Goal: Information Seeking & Learning: Learn about a topic

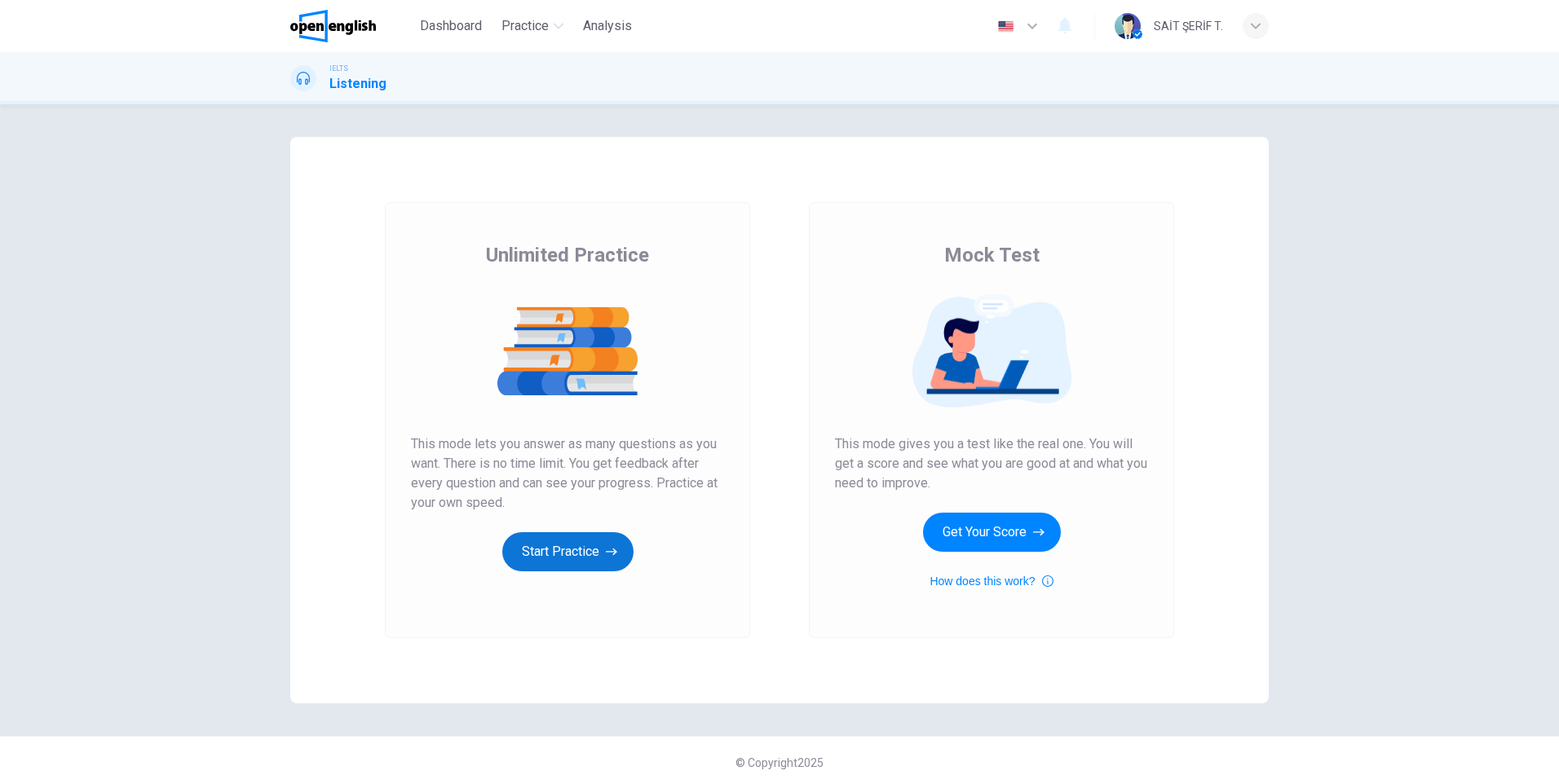
click at [555, 552] on button "Start Practice" at bounding box center [567, 551] width 131 height 39
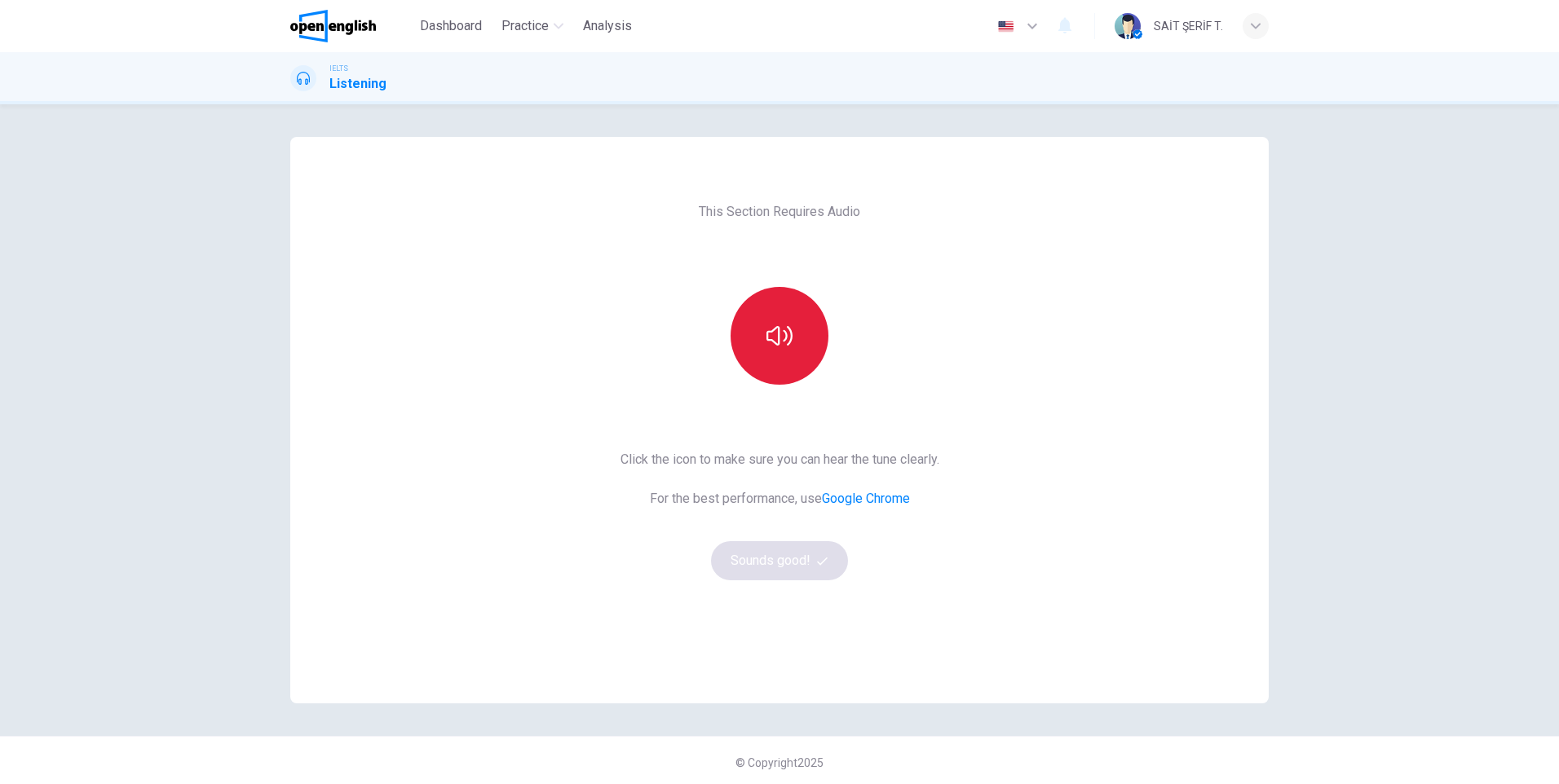
click at [791, 323] on button "button" at bounding box center [780, 336] width 97 height 97
click at [774, 549] on button "Sounds good!" at bounding box center [780, 560] width 137 height 39
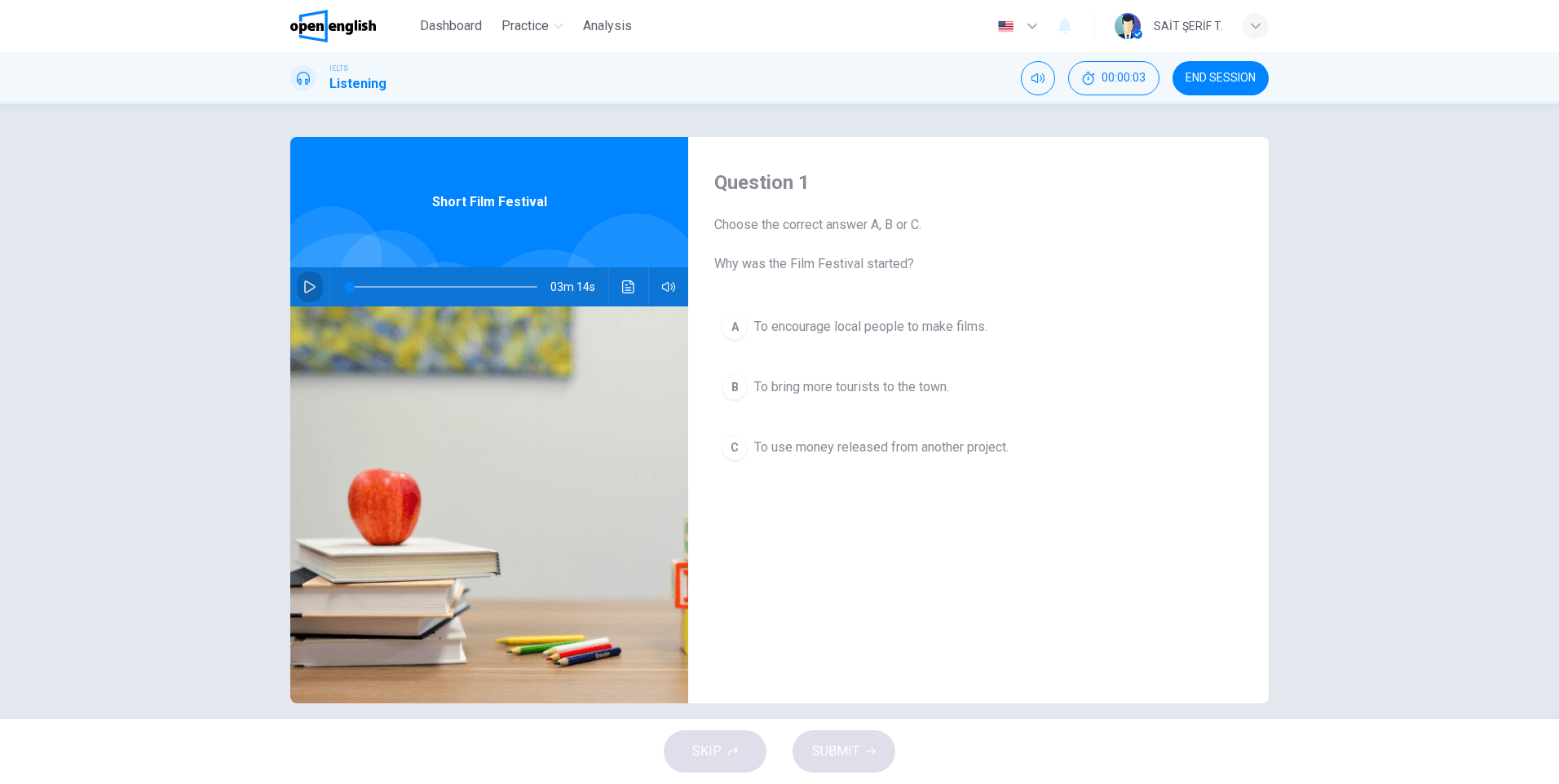
click at [303, 287] on icon "button" at bounding box center [310, 287] width 13 height 13
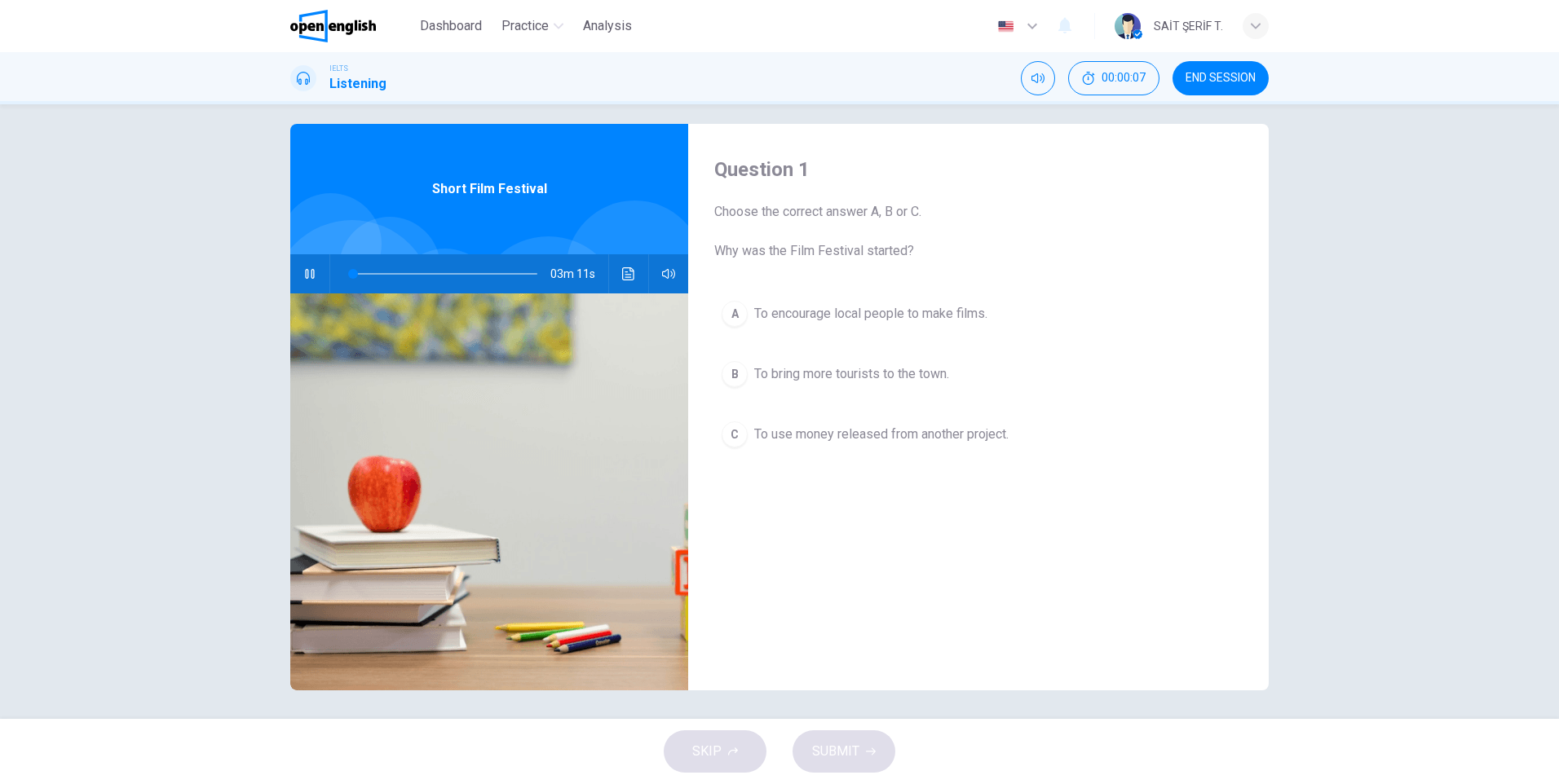
scroll to position [17, 0]
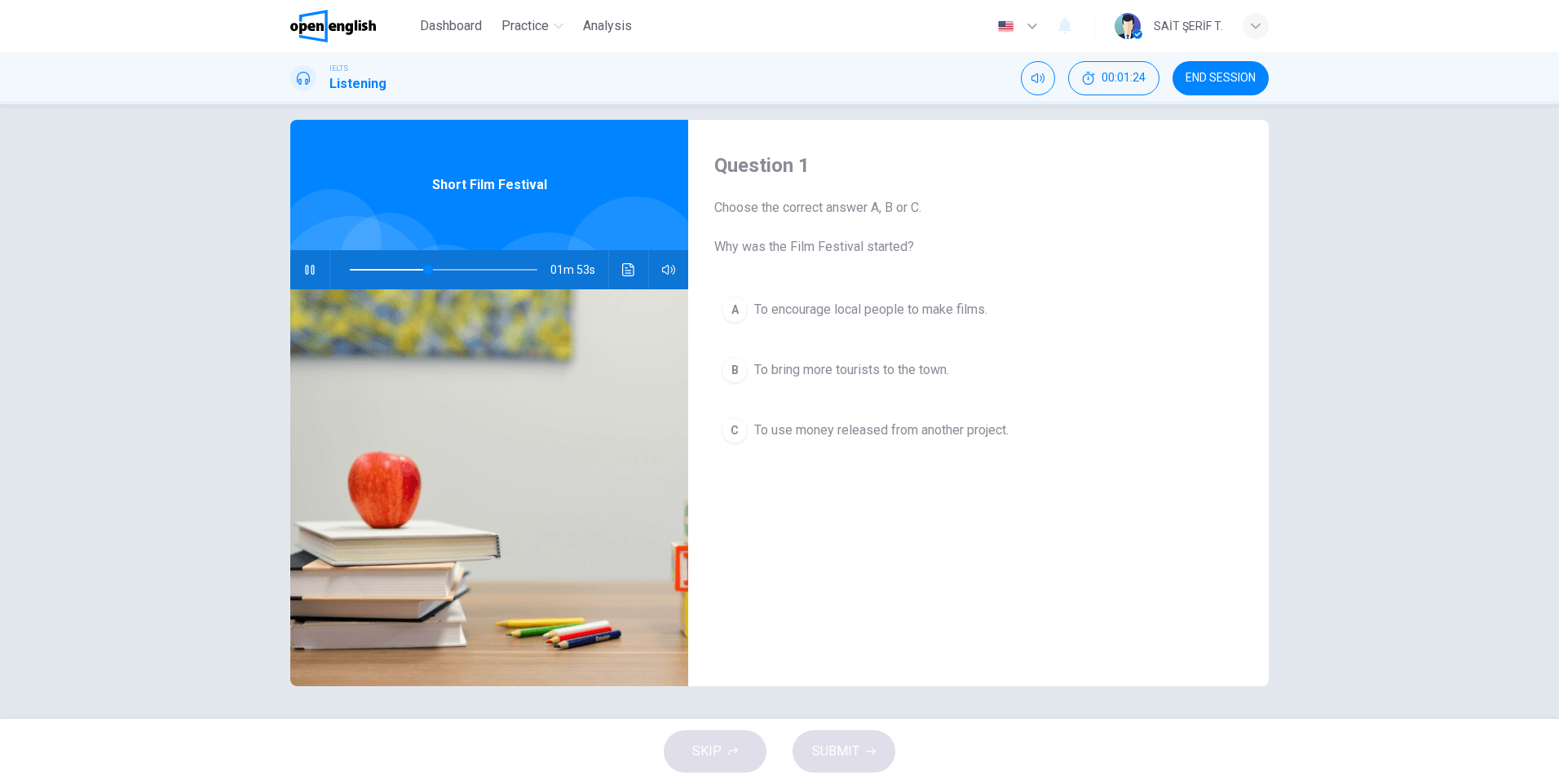
click at [732, 375] on div "B" at bounding box center [735, 370] width 26 height 26
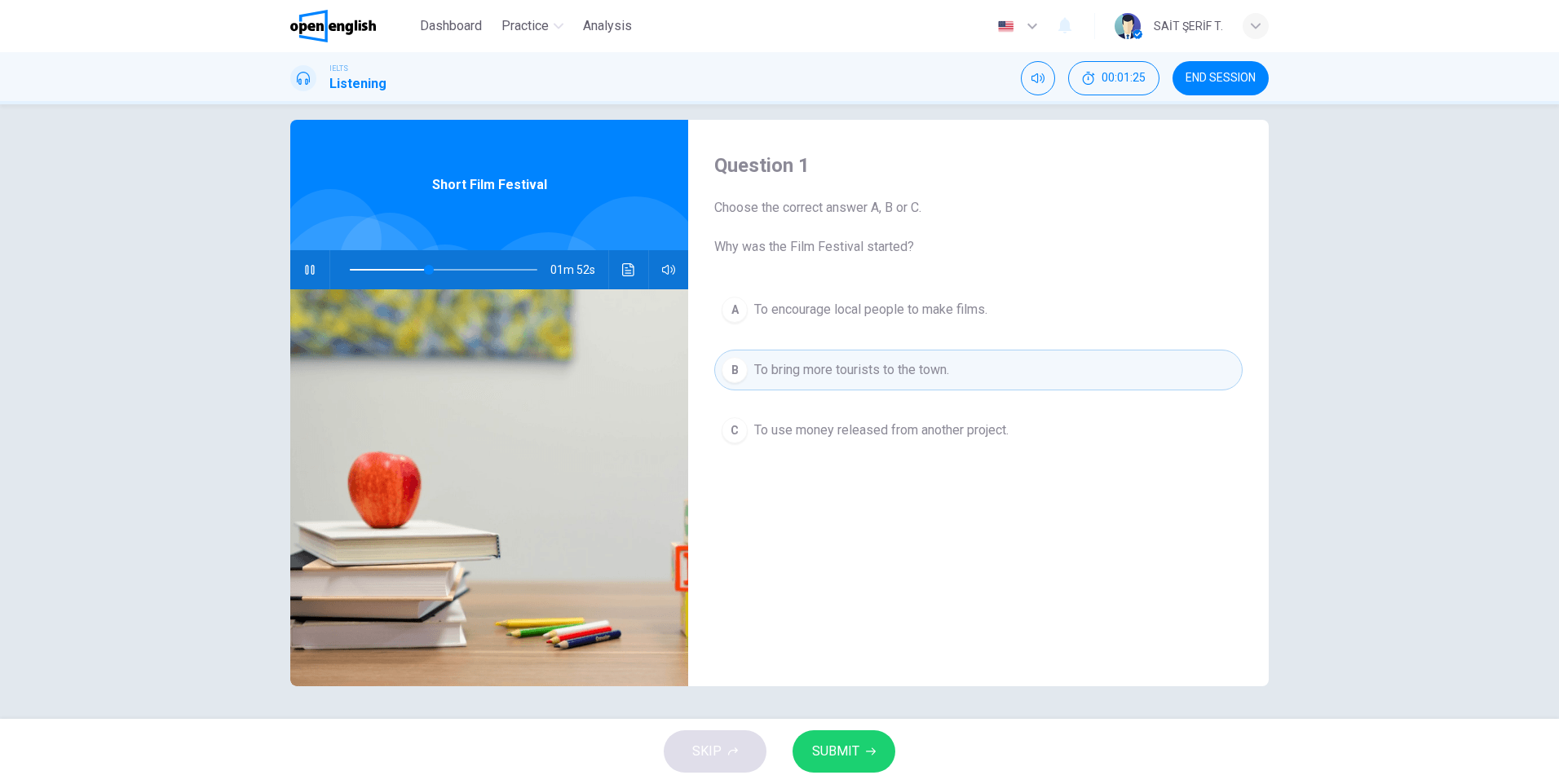
click at [849, 751] on span "SUBMIT" at bounding box center [835, 752] width 47 height 23
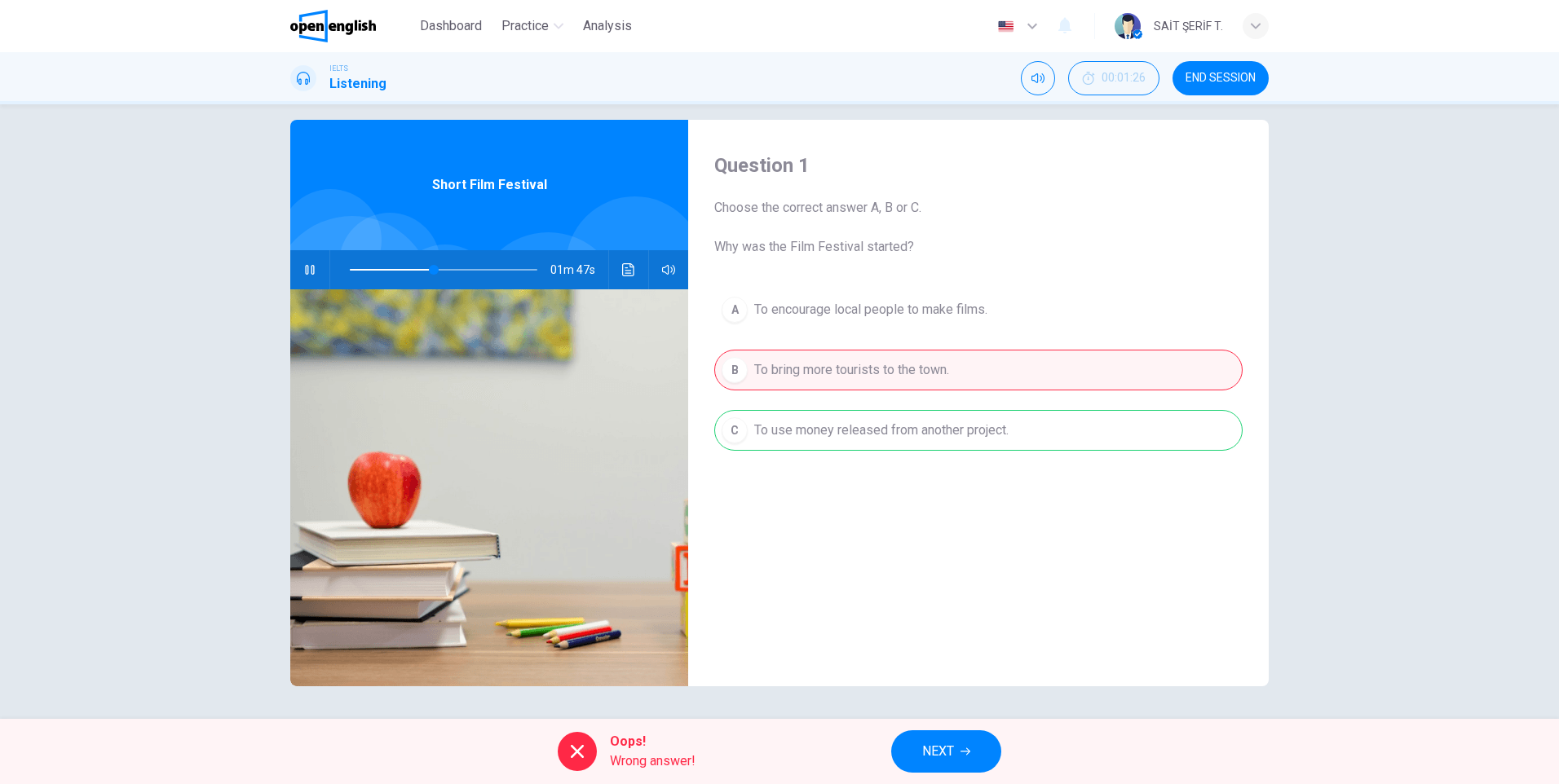
click at [804, 430] on div "A To encourage local people to make films. B To bring more tourists to the town…" at bounding box center [979, 386] width 528 height 194
click at [954, 767] on button "NEXT" at bounding box center [945, 751] width 110 height 42
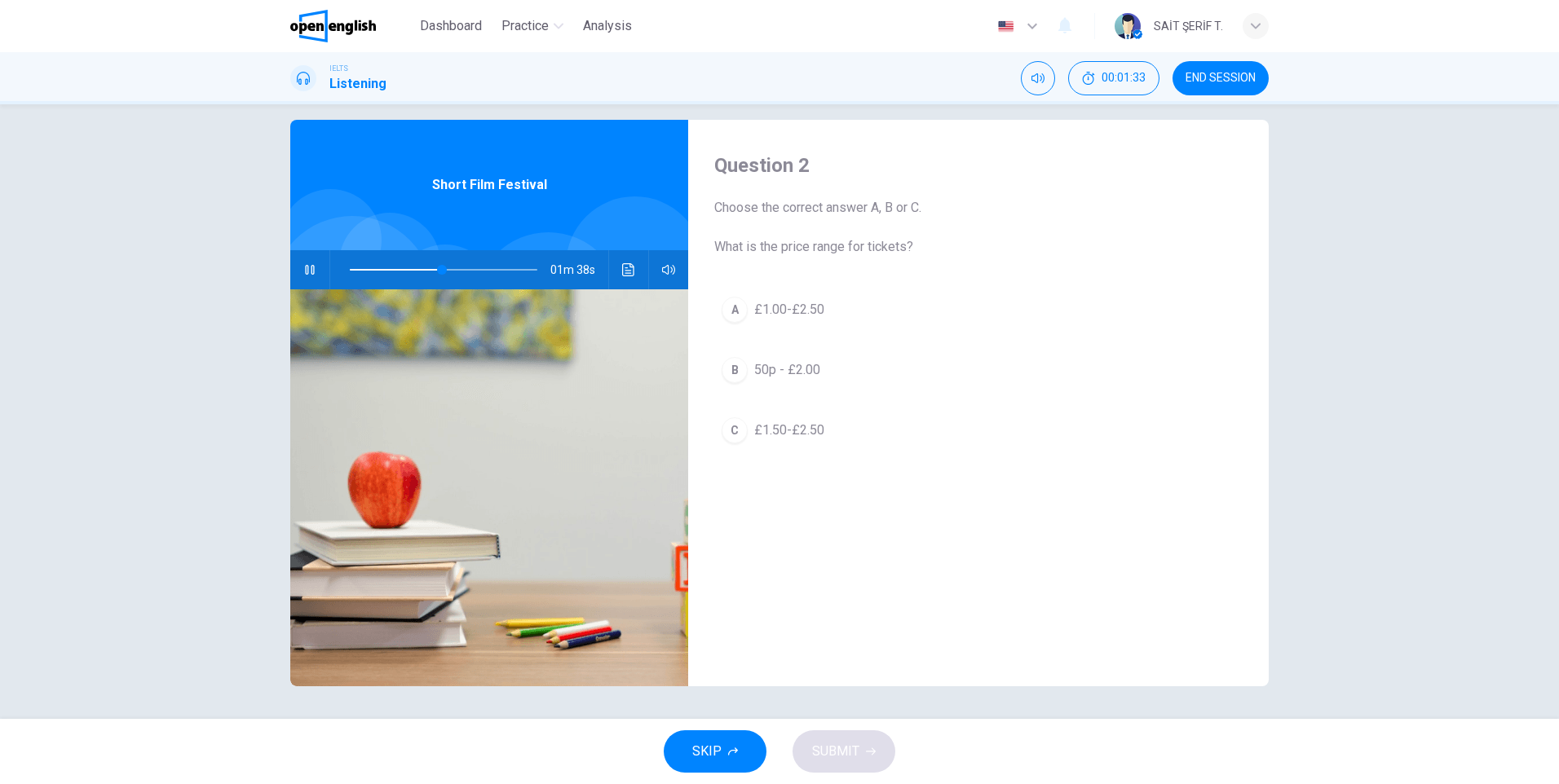
click at [768, 305] on span "£1.00-£2.50" at bounding box center [789, 309] width 70 height 20
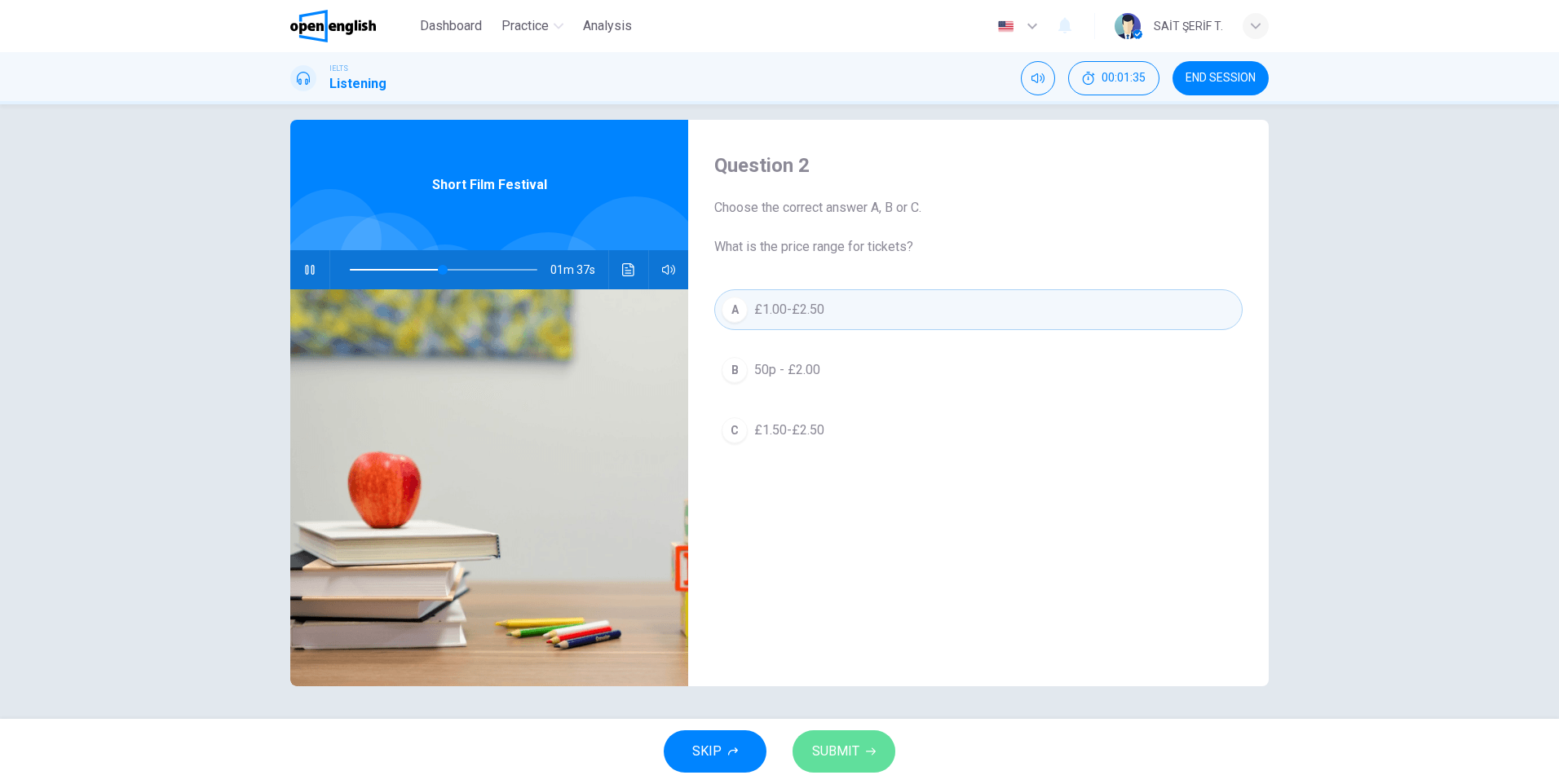
click at [856, 758] on span "SUBMIT" at bounding box center [835, 752] width 47 height 23
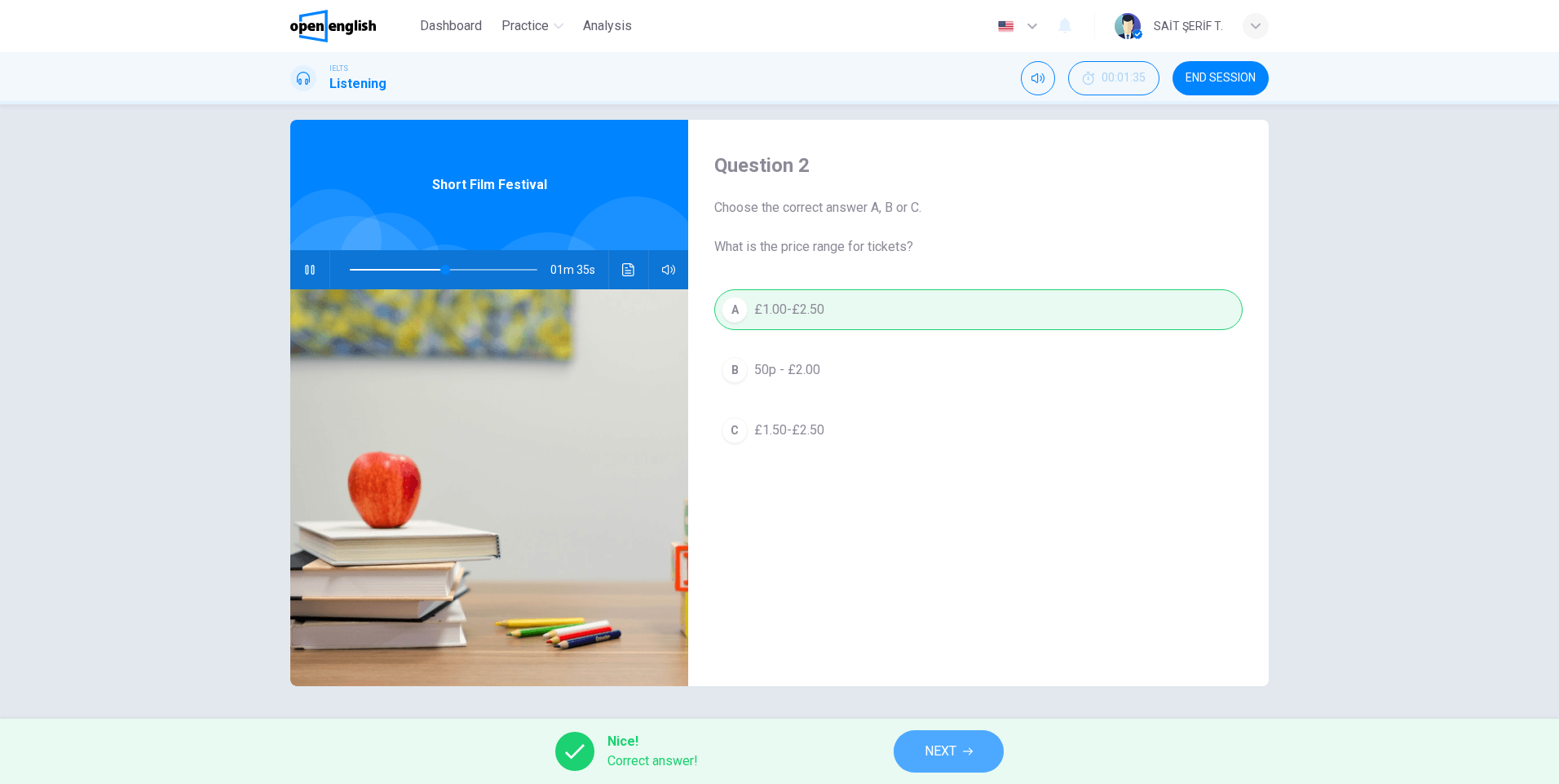
click at [958, 752] on button "NEXT" at bounding box center [948, 751] width 110 height 42
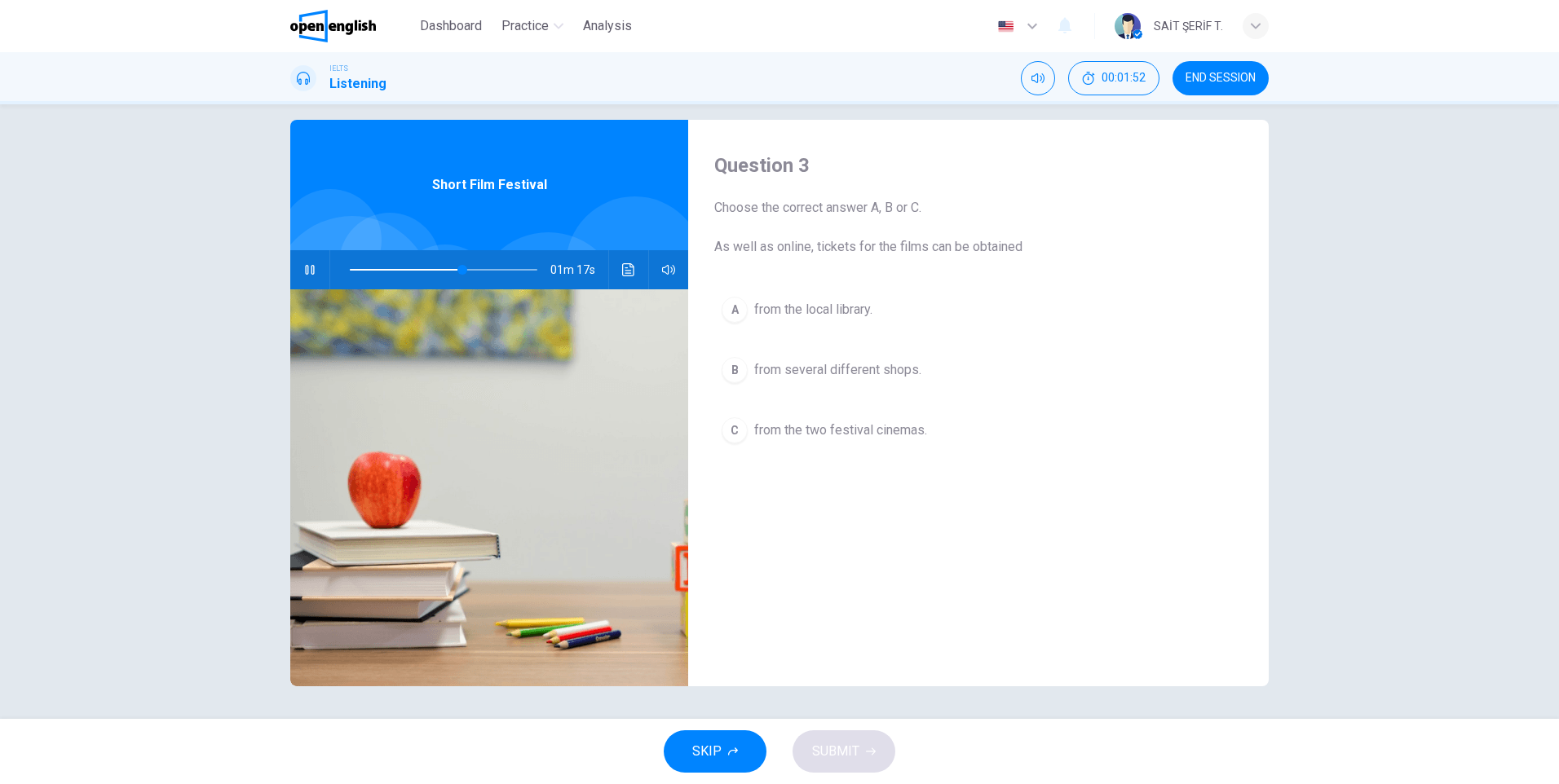
click at [829, 314] on span "from the local library." at bounding box center [813, 309] width 118 height 20
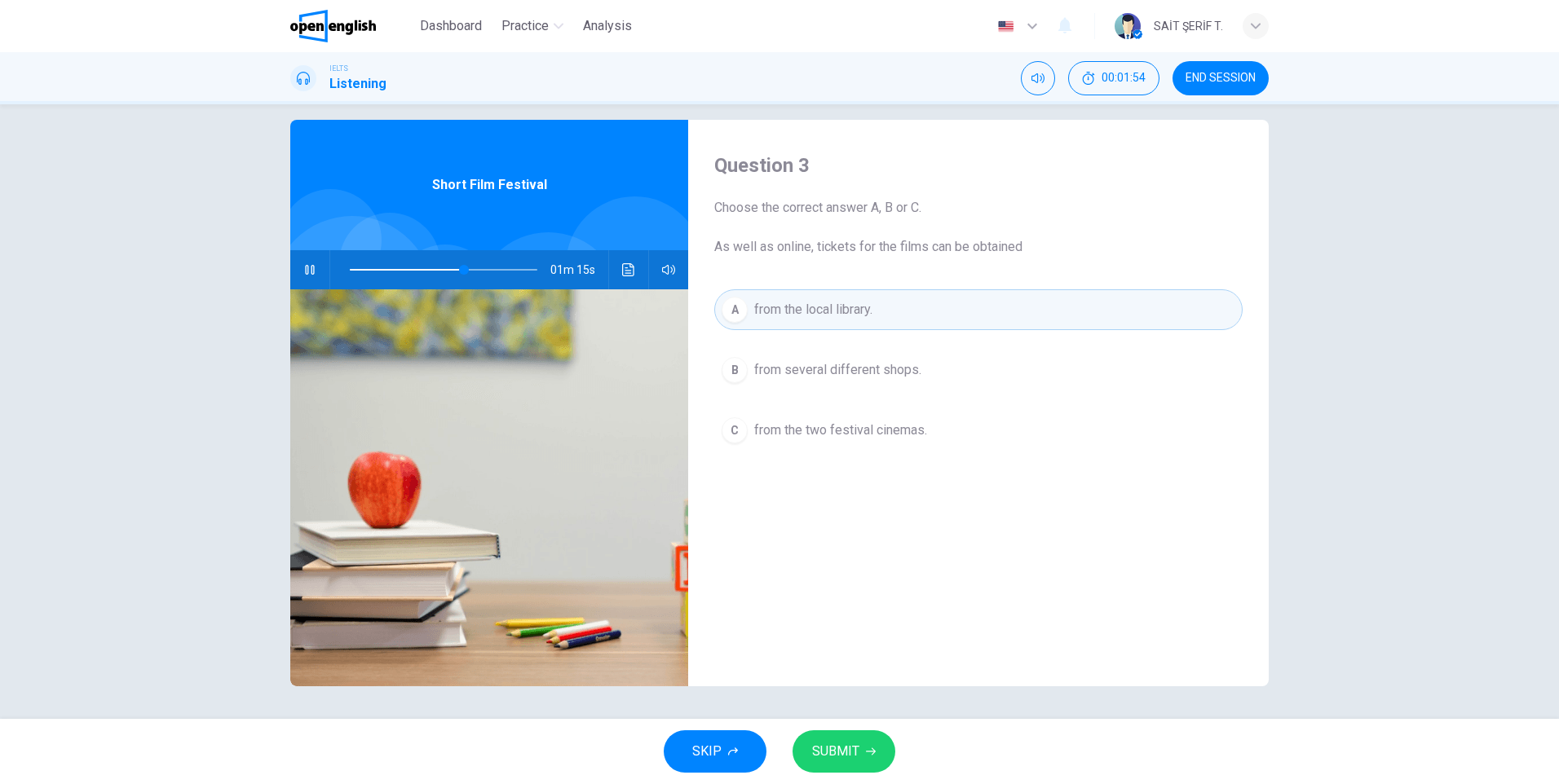
click at [852, 726] on div "SKIP SUBMIT" at bounding box center [780, 751] width 1559 height 65
click at [851, 745] on span "SUBMIT" at bounding box center [835, 752] width 47 height 23
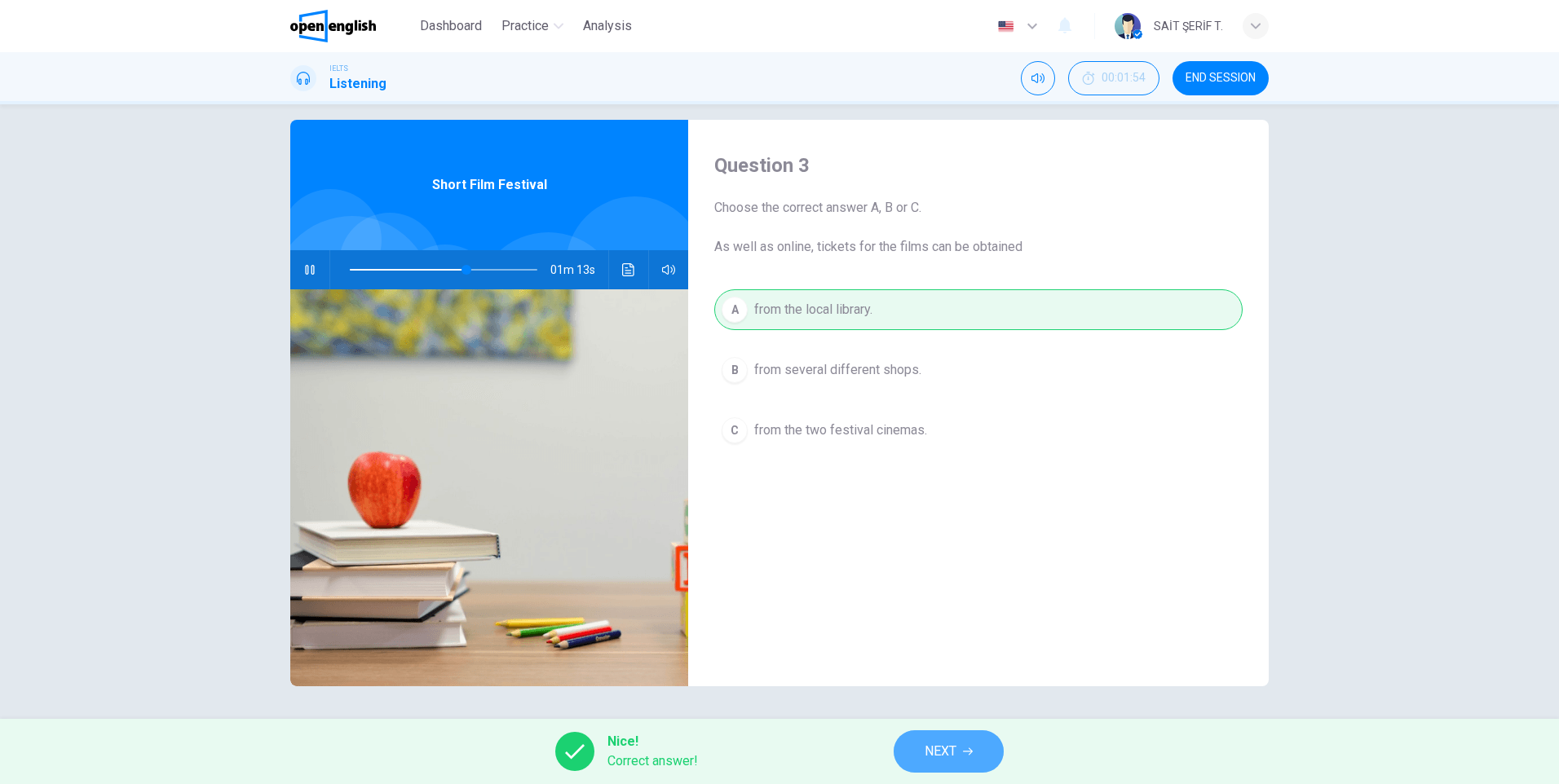
click at [963, 756] on button "NEXT" at bounding box center [948, 751] width 110 height 42
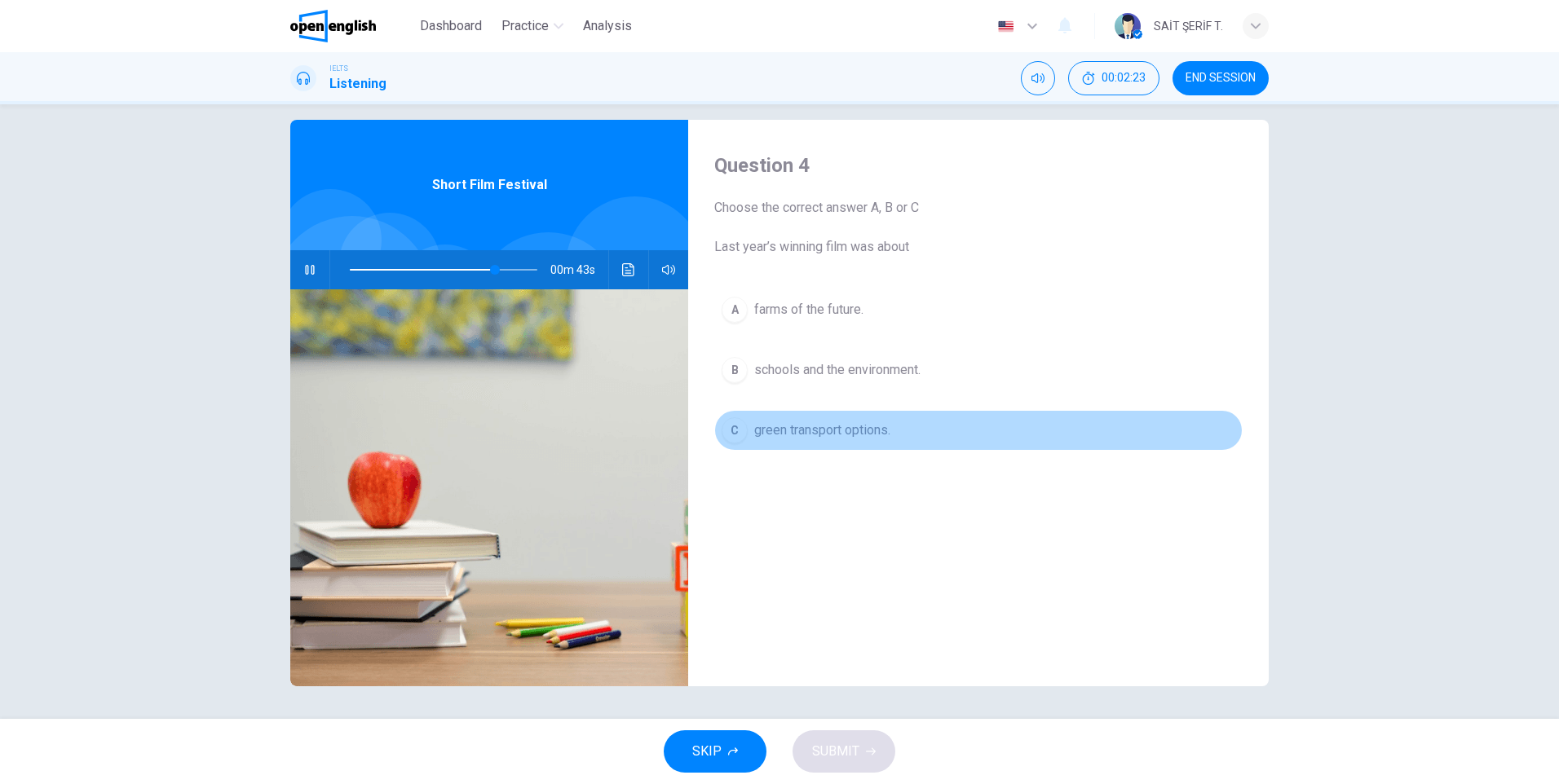
click at [832, 437] on span "green transport options." at bounding box center [822, 430] width 136 height 20
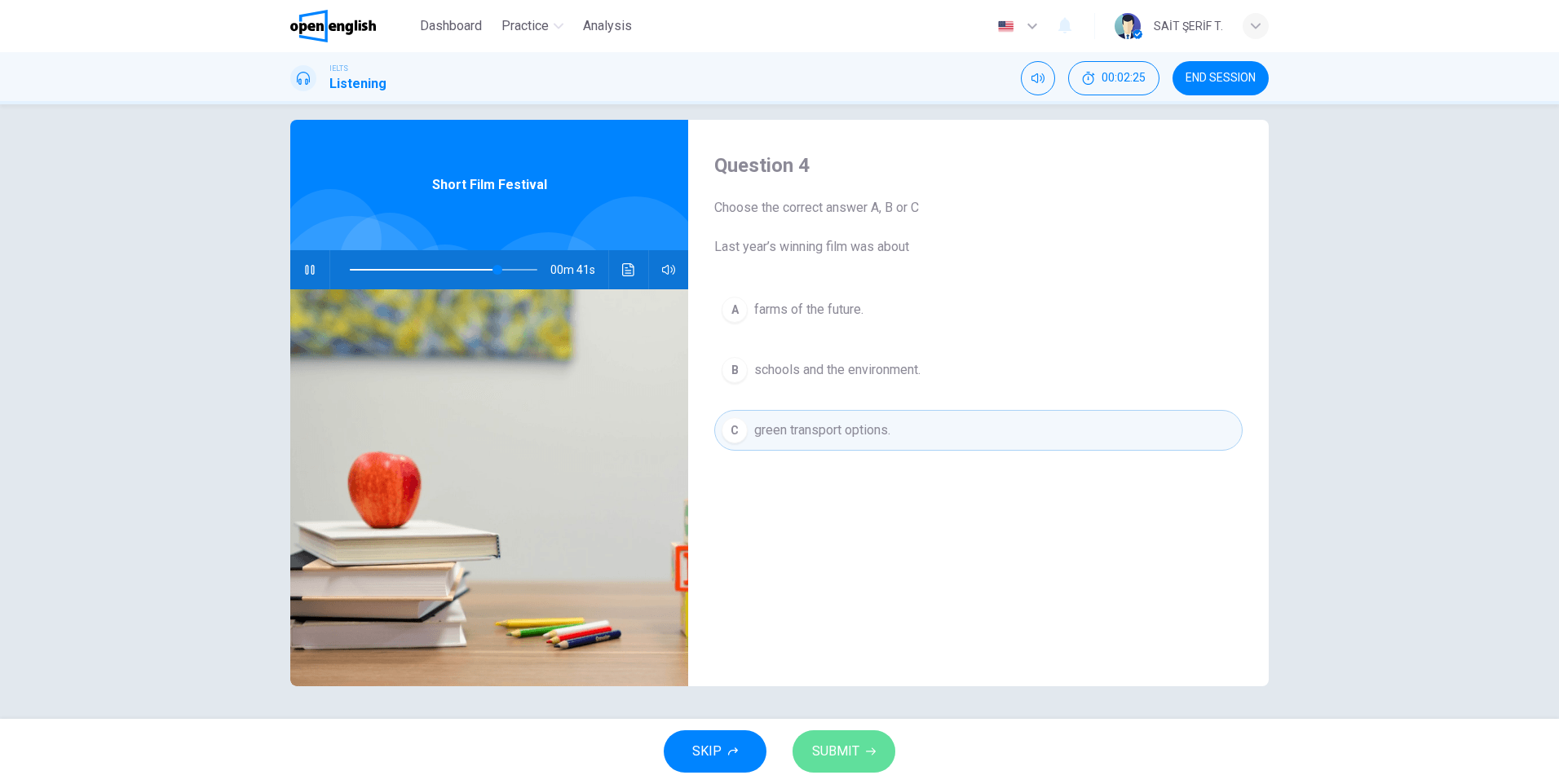
click at [851, 761] on span "SUBMIT" at bounding box center [835, 752] width 47 height 23
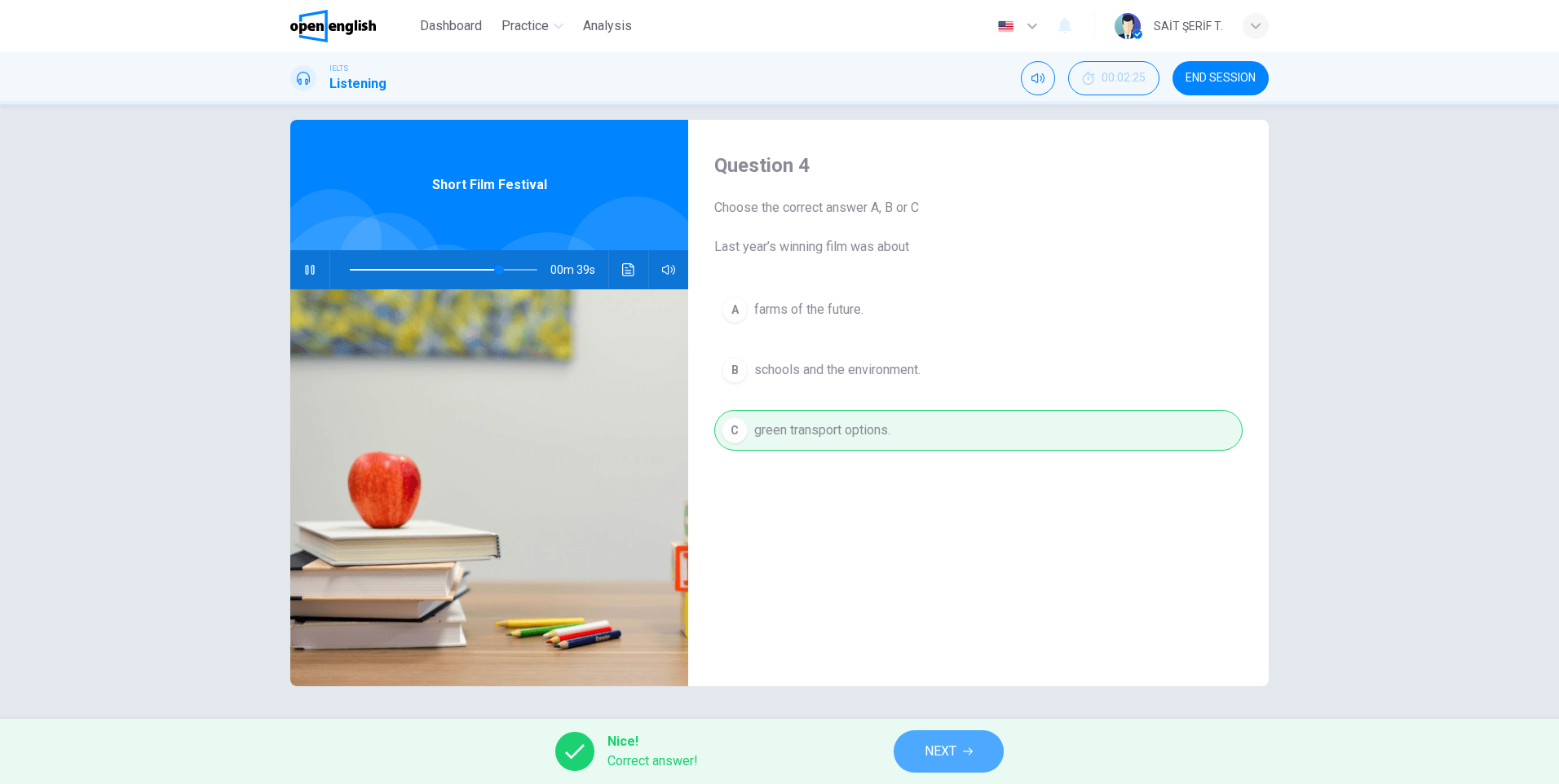
click at [946, 755] on span "NEXT" at bounding box center [941, 752] width 32 height 23
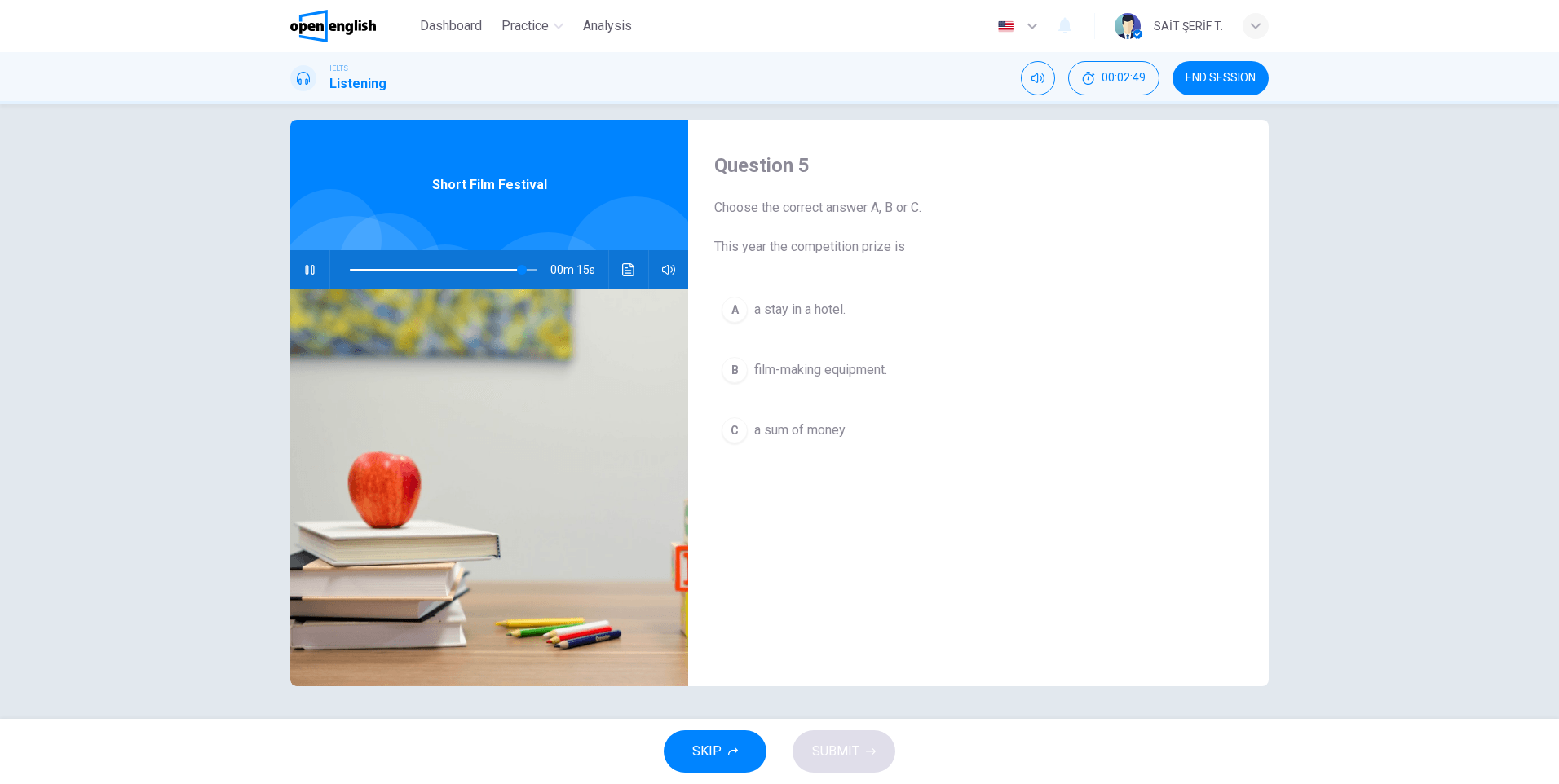
click at [837, 372] on span "film-making equipment." at bounding box center [820, 370] width 133 height 20
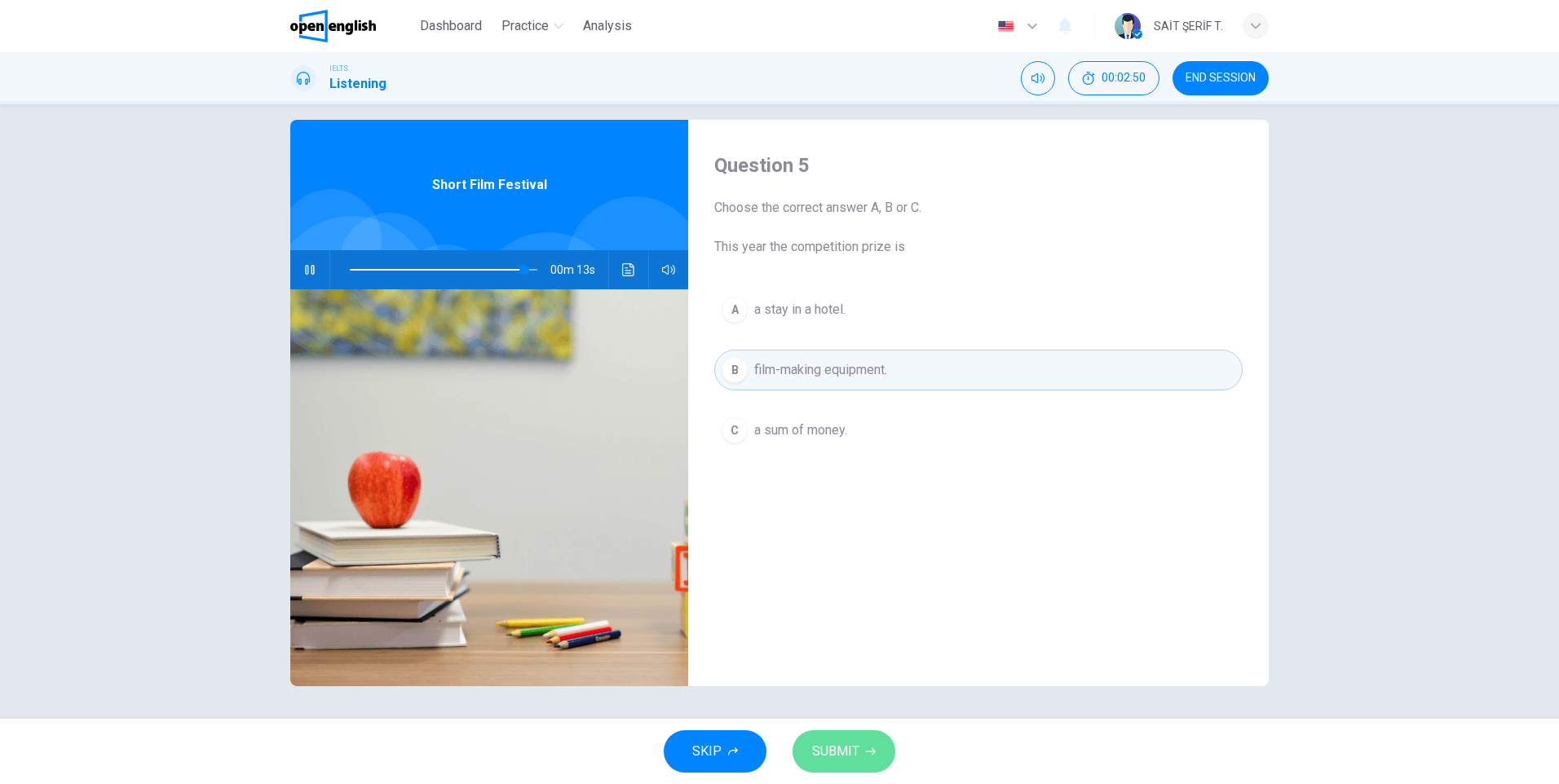
click at [846, 753] on span "SUBMIT" at bounding box center [835, 752] width 47 height 23
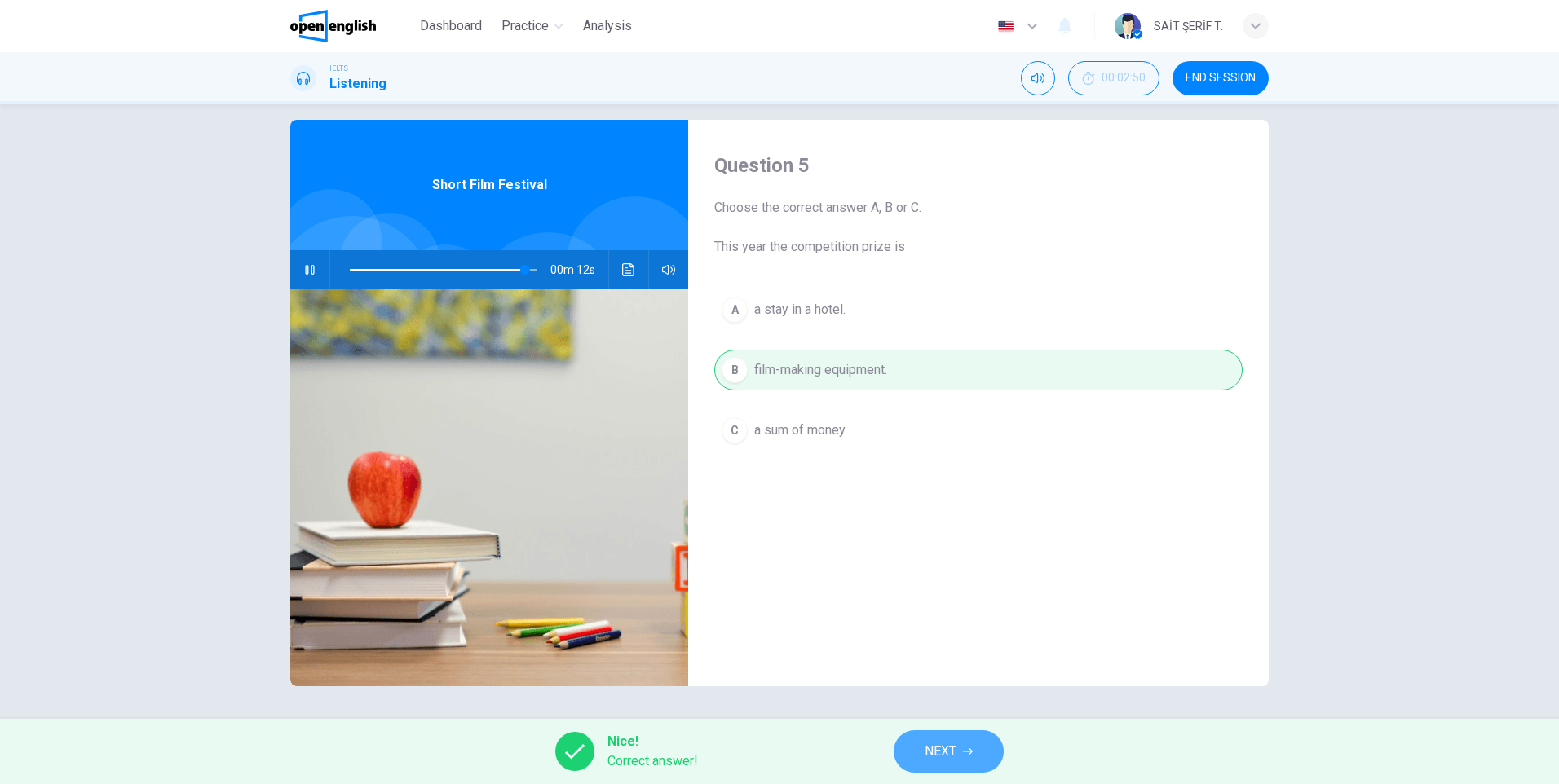
click at [933, 753] on span "NEXT" at bounding box center [941, 752] width 32 height 23
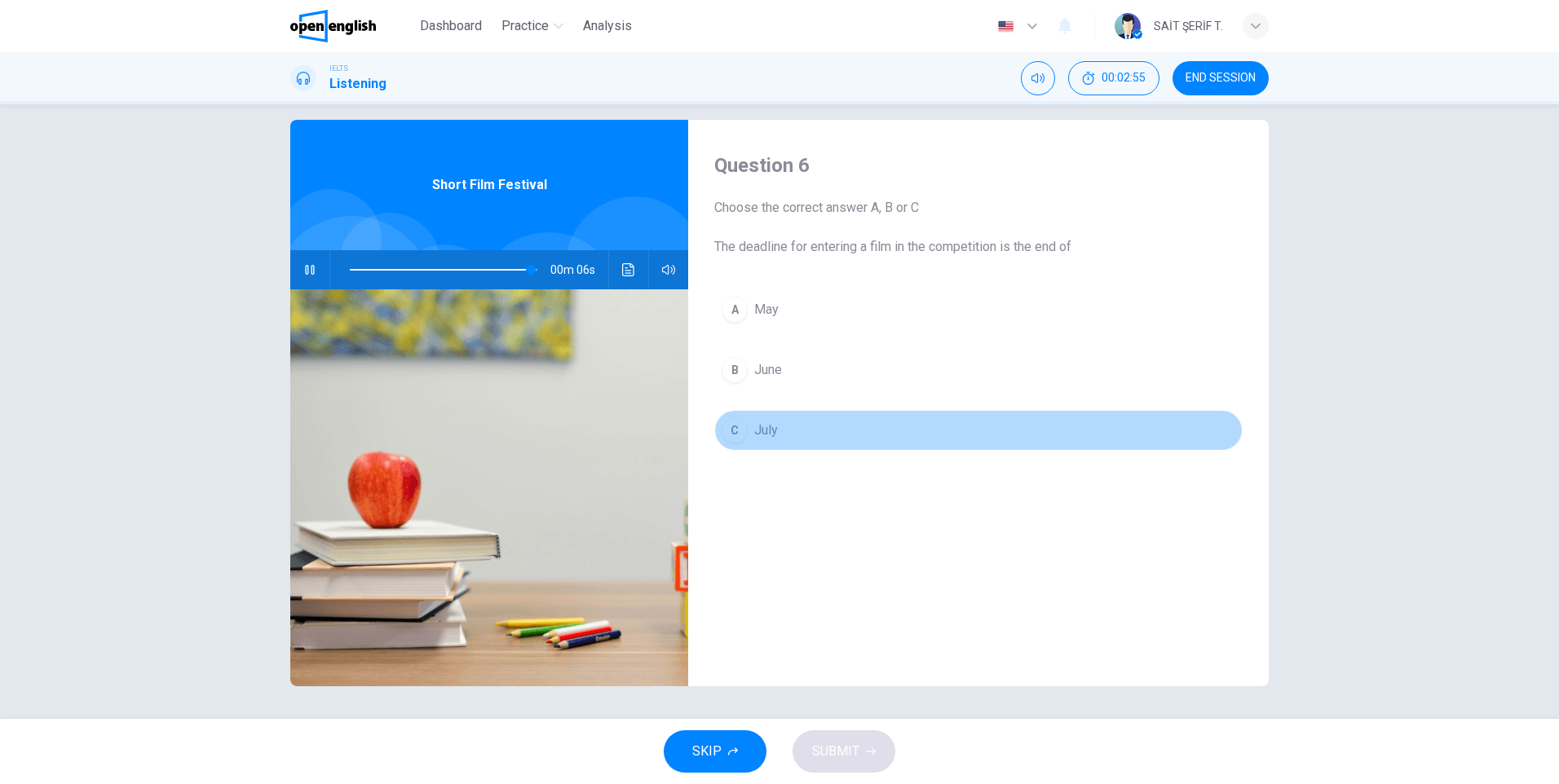
click at [756, 436] on span "July" at bounding box center [765, 430] width 24 height 20
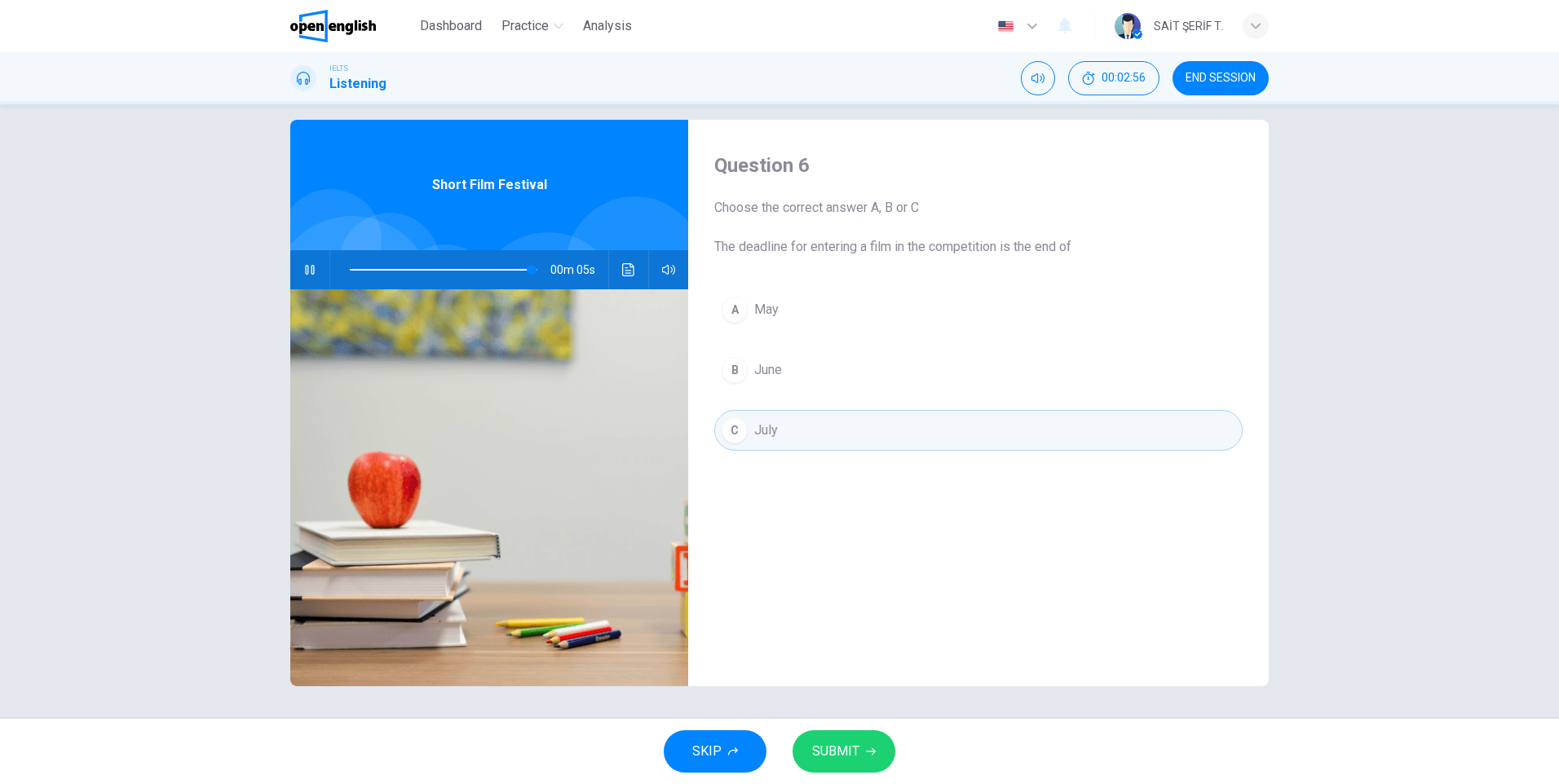
click at [855, 774] on div "SKIP SUBMIT" at bounding box center [780, 751] width 1559 height 65
click at [855, 739] on button "SUBMIT" at bounding box center [844, 751] width 102 height 42
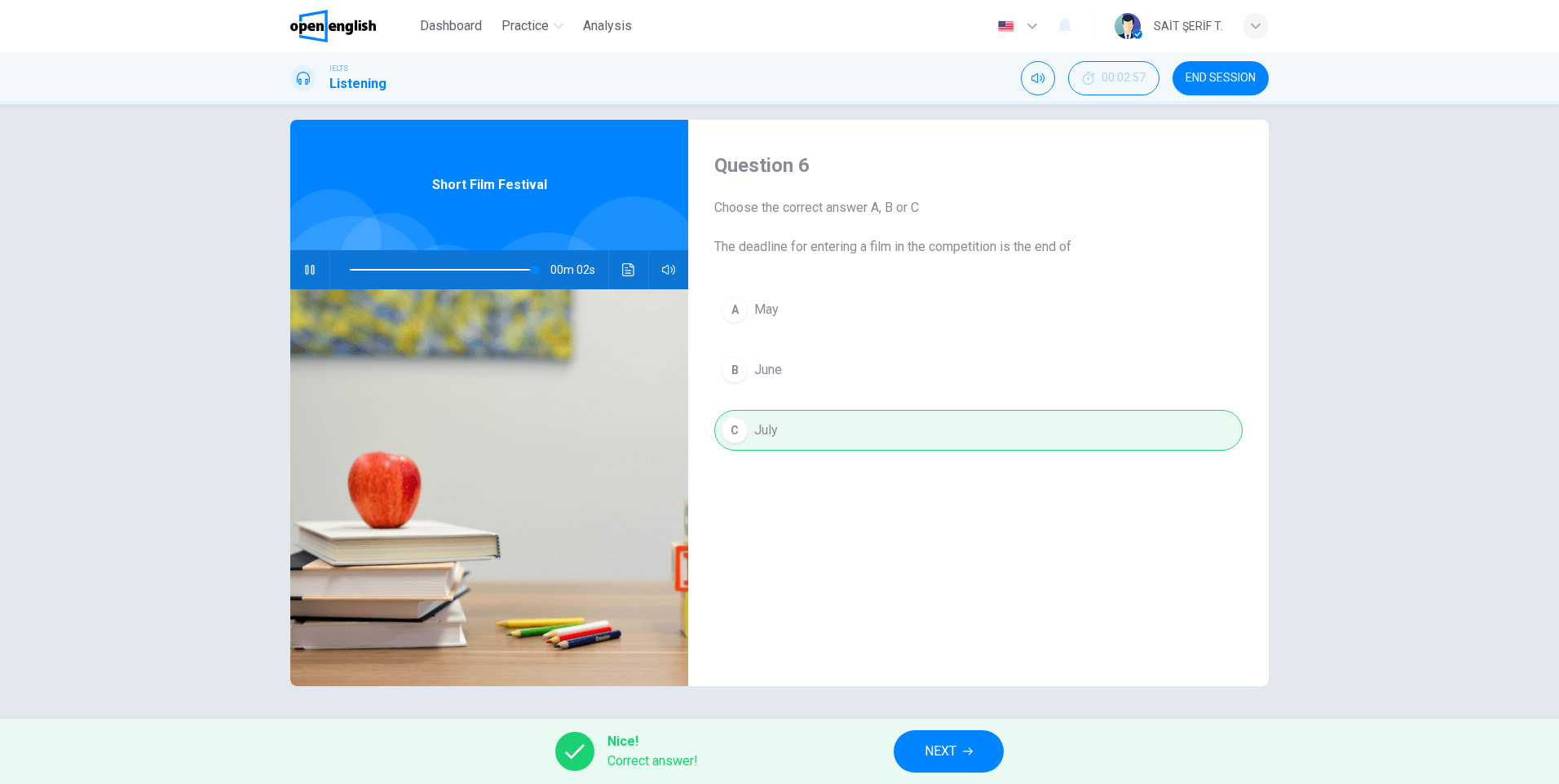
click at [938, 736] on button "NEXT" at bounding box center [948, 751] width 110 height 42
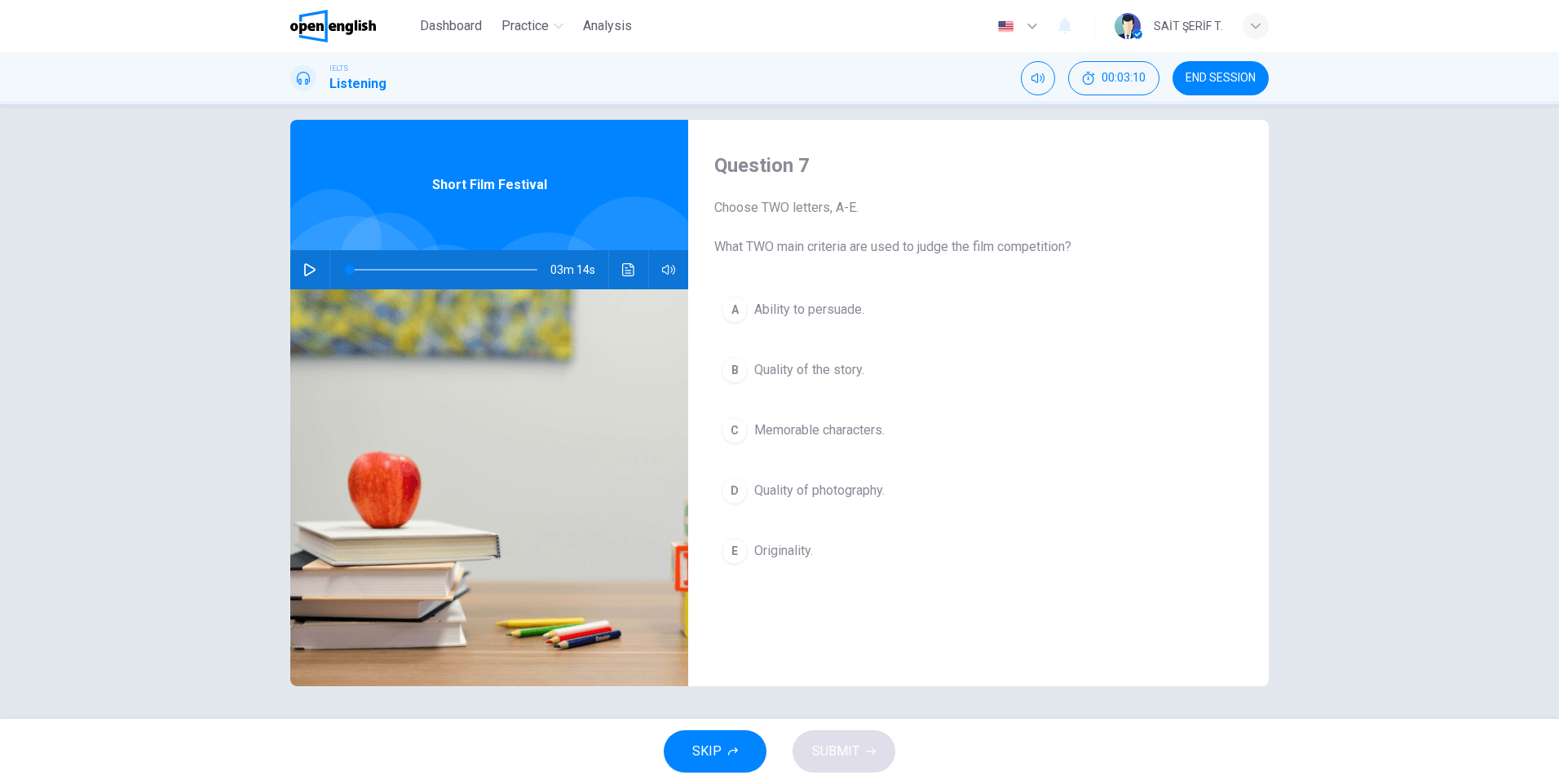
click at [772, 373] on span "Quality of the story." at bounding box center [808, 370] width 110 height 20
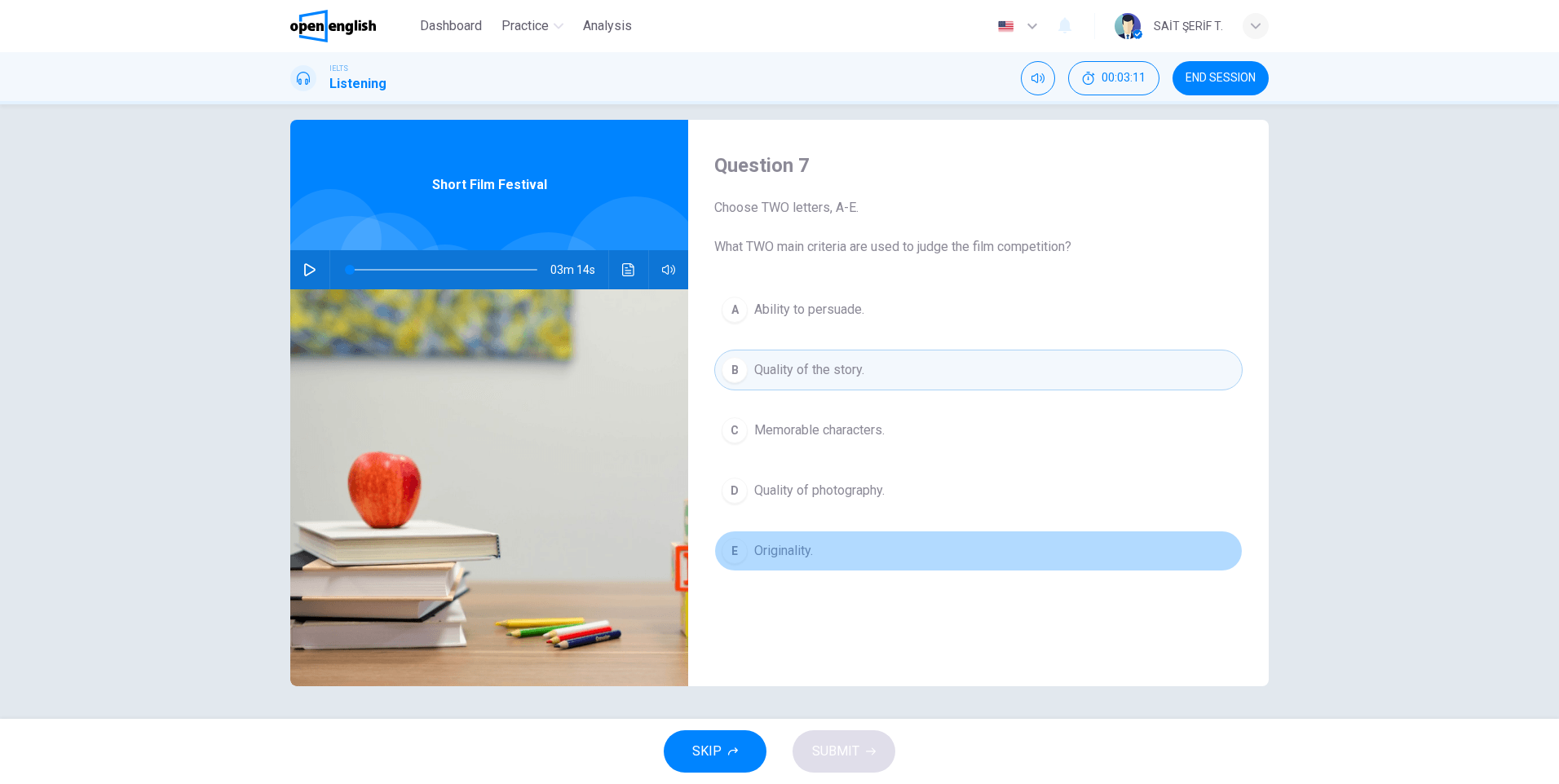
click at [784, 558] on span "Originality." at bounding box center [783, 551] width 59 height 20
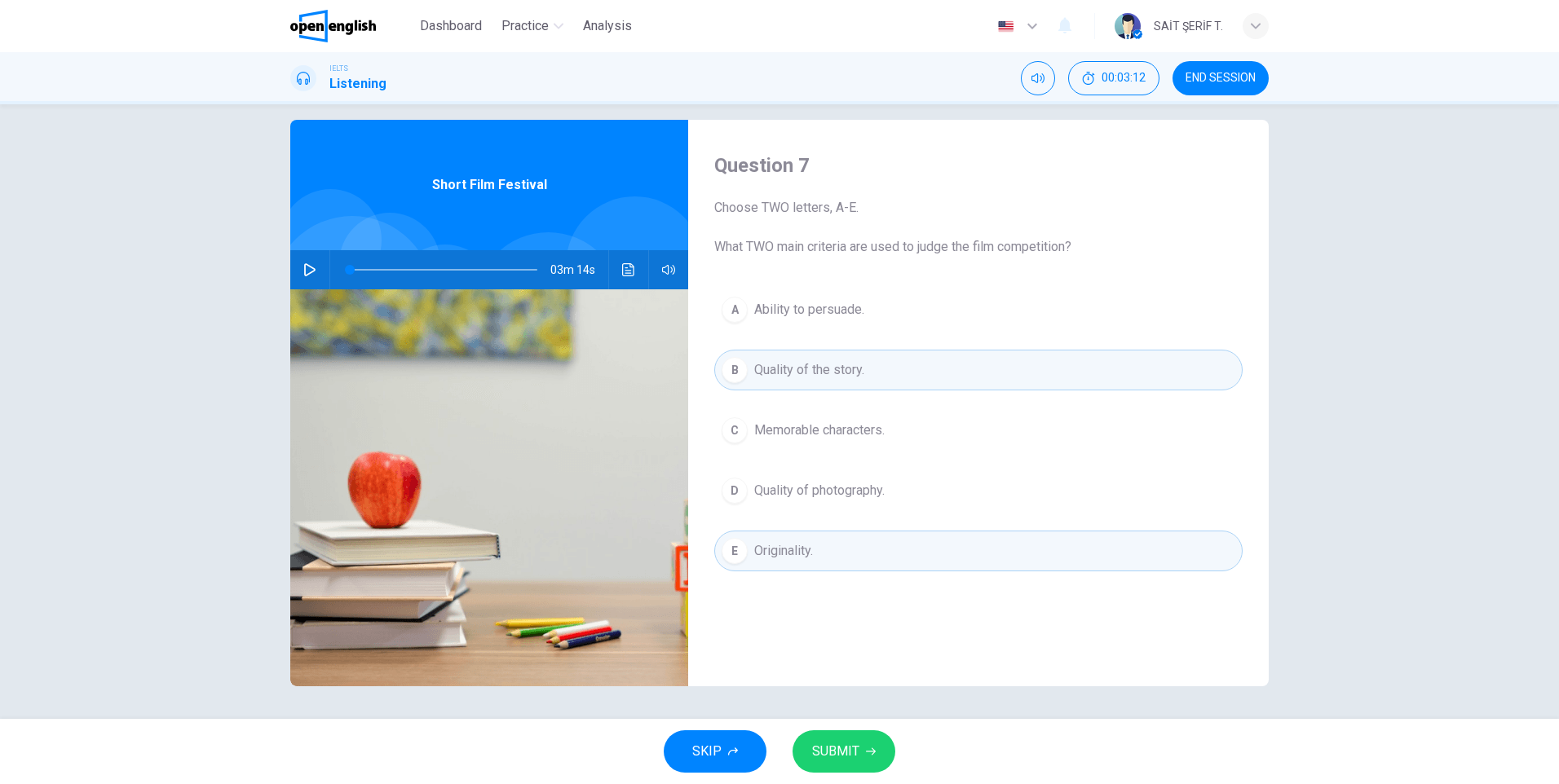
click at [836, 752] on span "SUBMIT" at bounding box center [835, 752] width 47 height 23
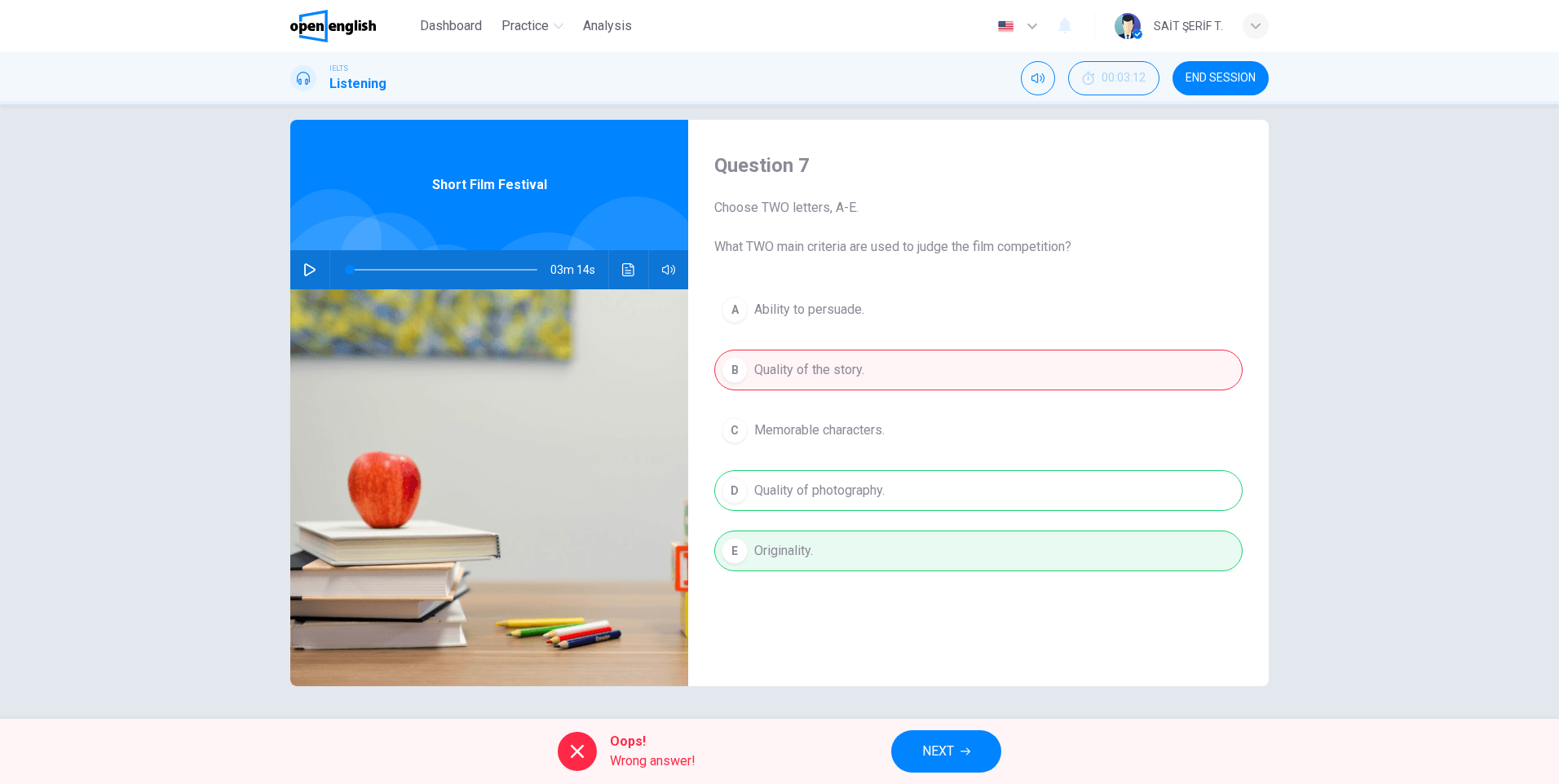
click at [936, 749] on span "NEXT" at bounding box center [938, 752] width 32 height 23
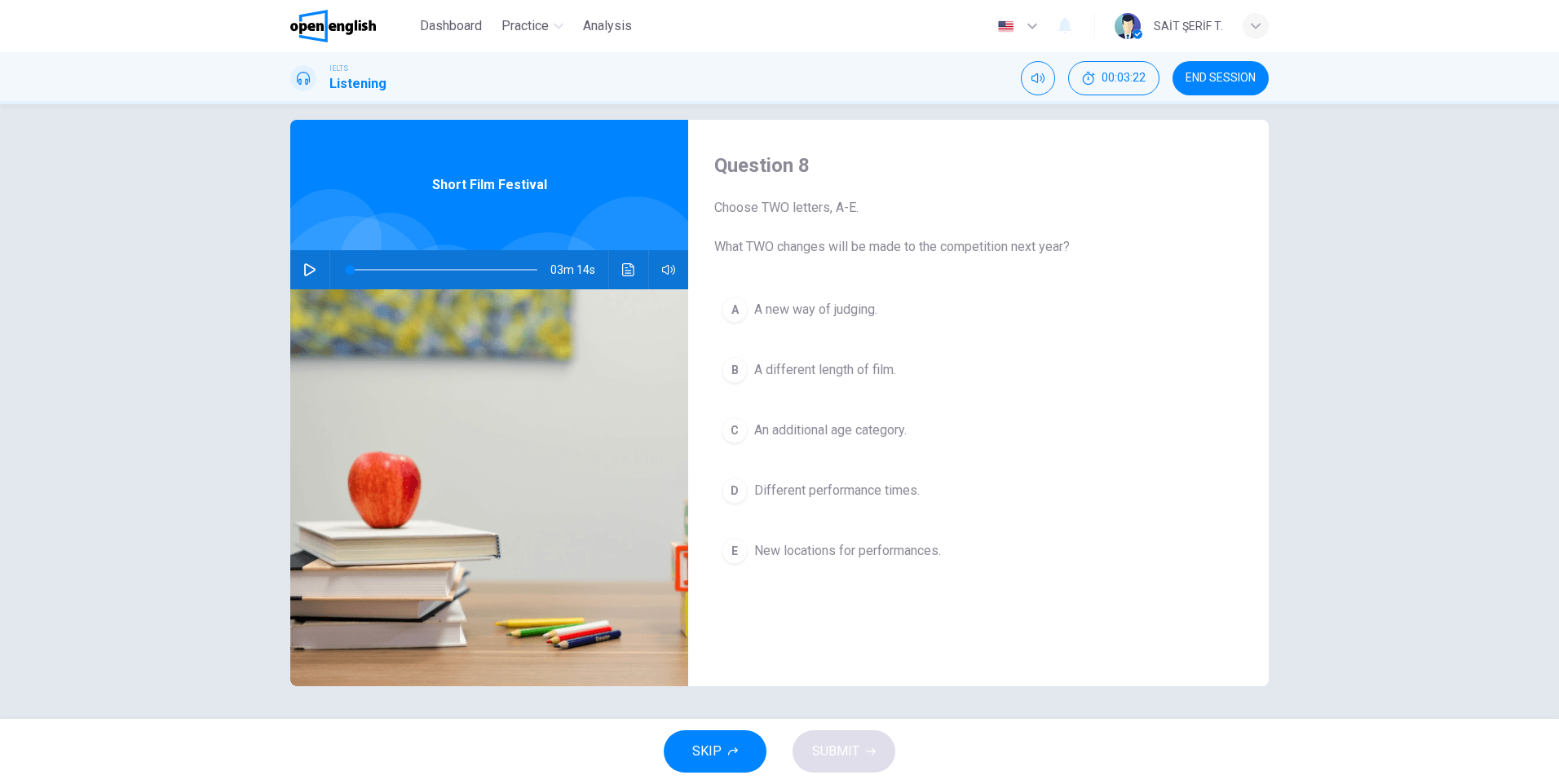
click at [305, 271] on icon "button" at bounding box center [310, 270] width 13 height 13
type input "*"
click at [1215, 83] on span "END SESSION" at bounding box center [1220, 78] width 70 height 13
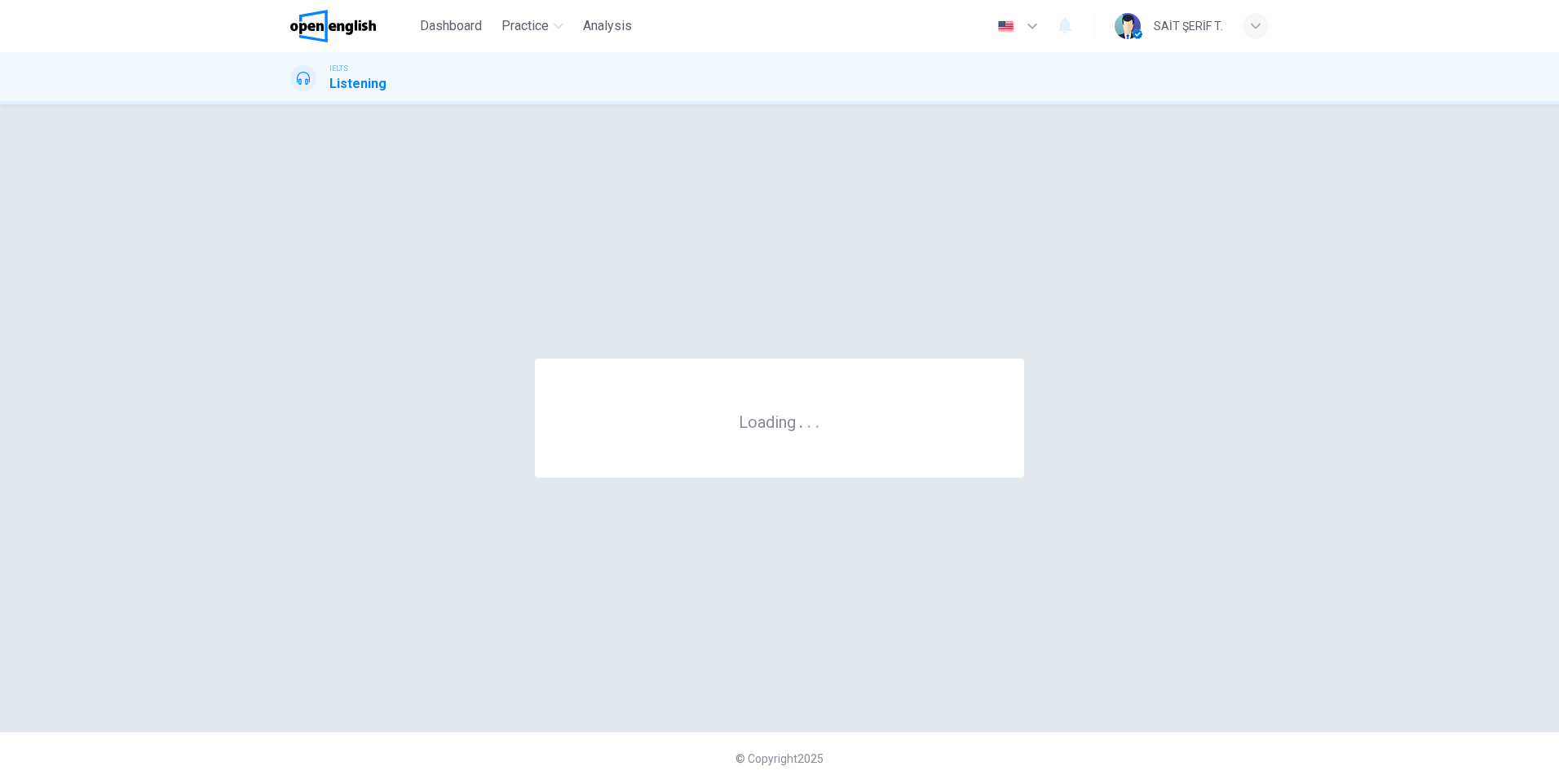
scroll to position [0, 0]
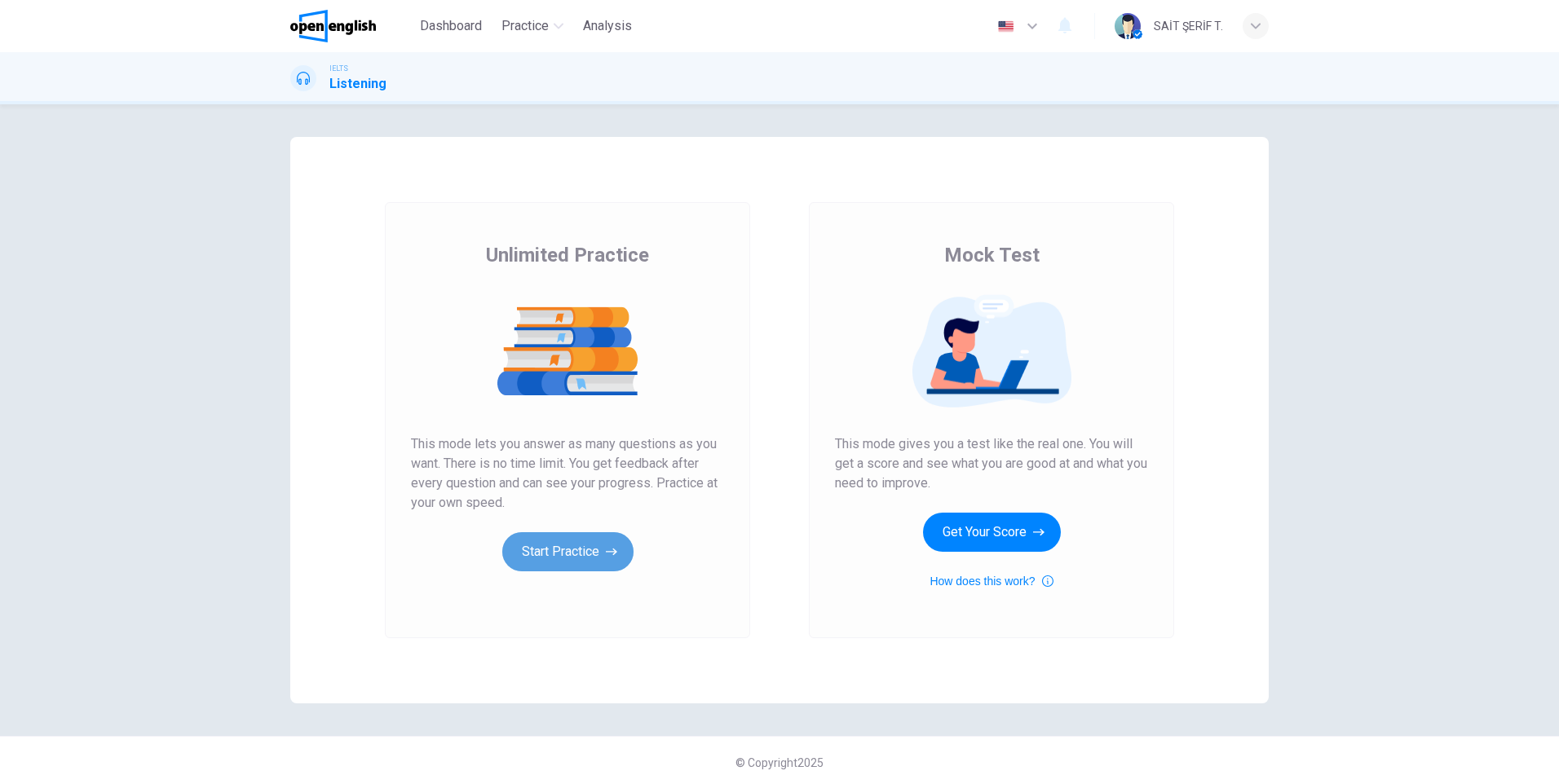
click at [553, 552] on button "Start Practice" at bounding box center [567, 551] width 131 height 39
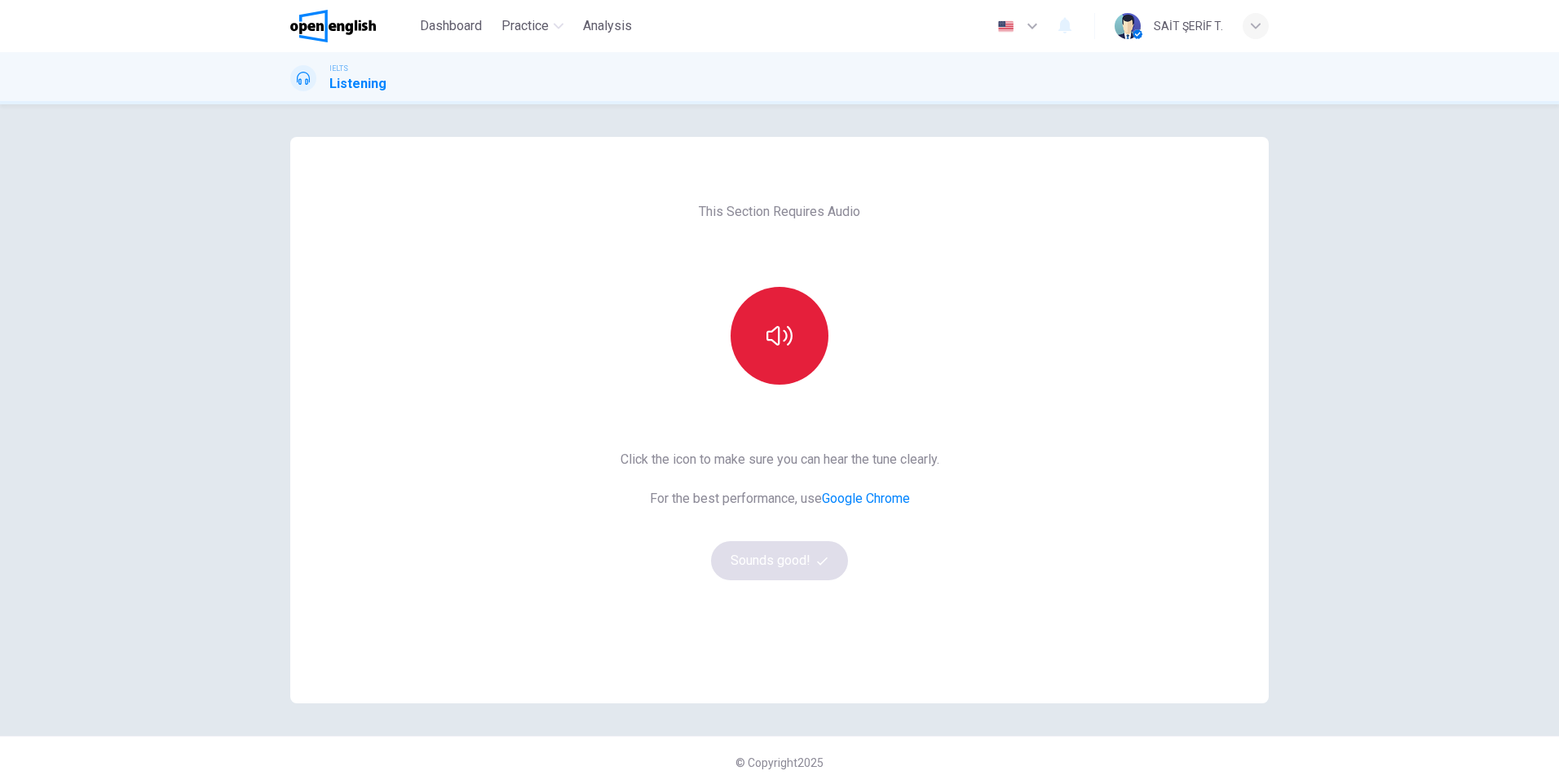
click at [793, 352] on button "button" at bounding box center [780, 336] width 97 height 97
click at [779, 569] on button "Sounds good!" at bounding box center [780, 560] width 137 height 39
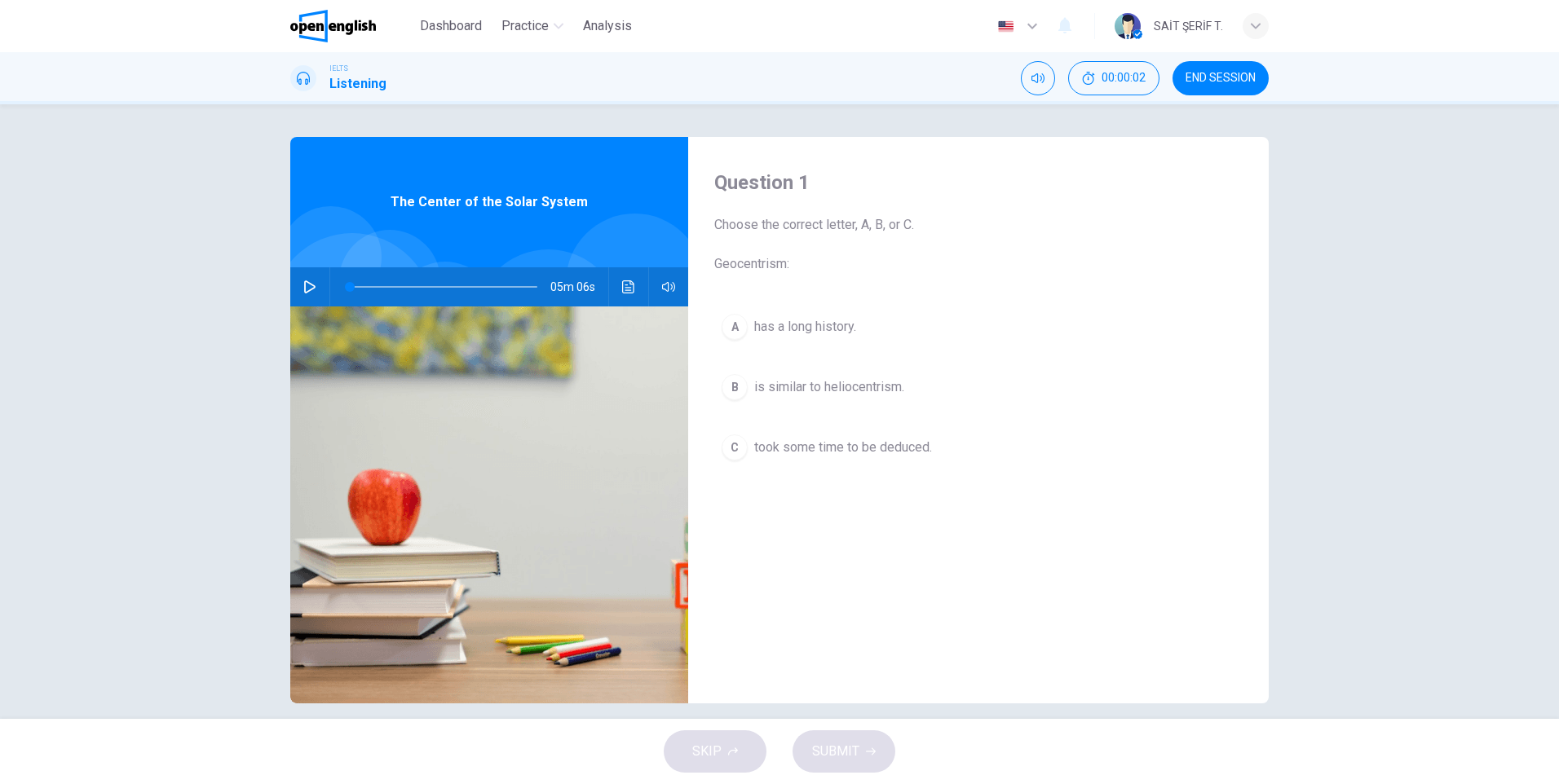
click at [335, 30] on img at bounding box center [334, 26] width 86 height 32
